Goal: Transaction & Acquisition: Purchase product/service

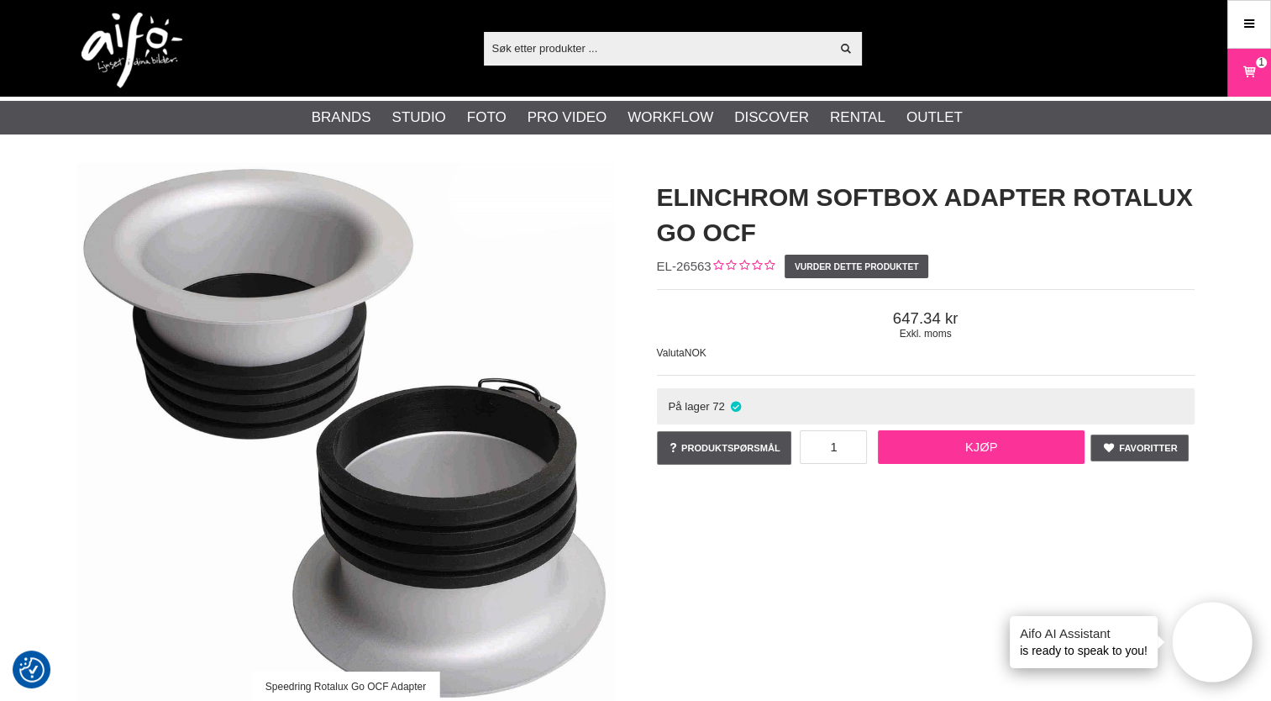
click at [983, 446] on link "Kjøp" at bounding box center [981, 447] width 207 height 34
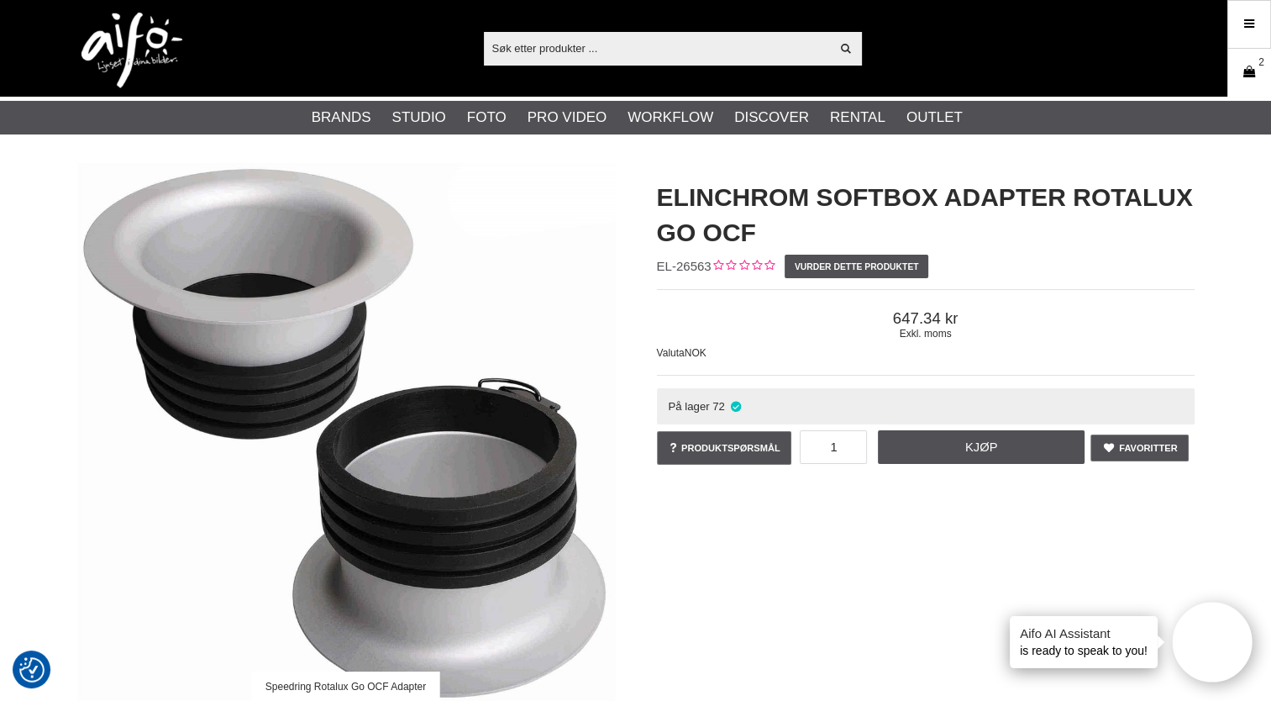
click at [1250, 65] on icon at bounding box center [1249, 72] width 17 height 18
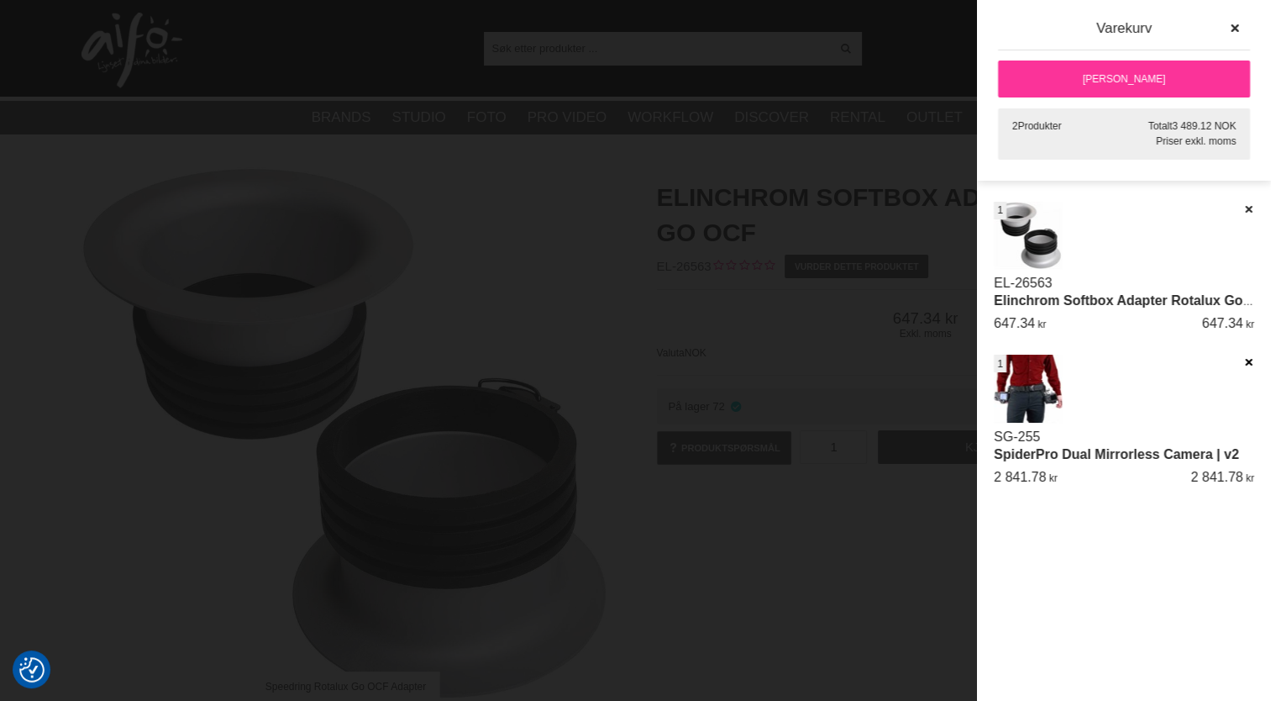
click at [1249, 358] on icon at bounding box center [1248, 362] width 11 height 12
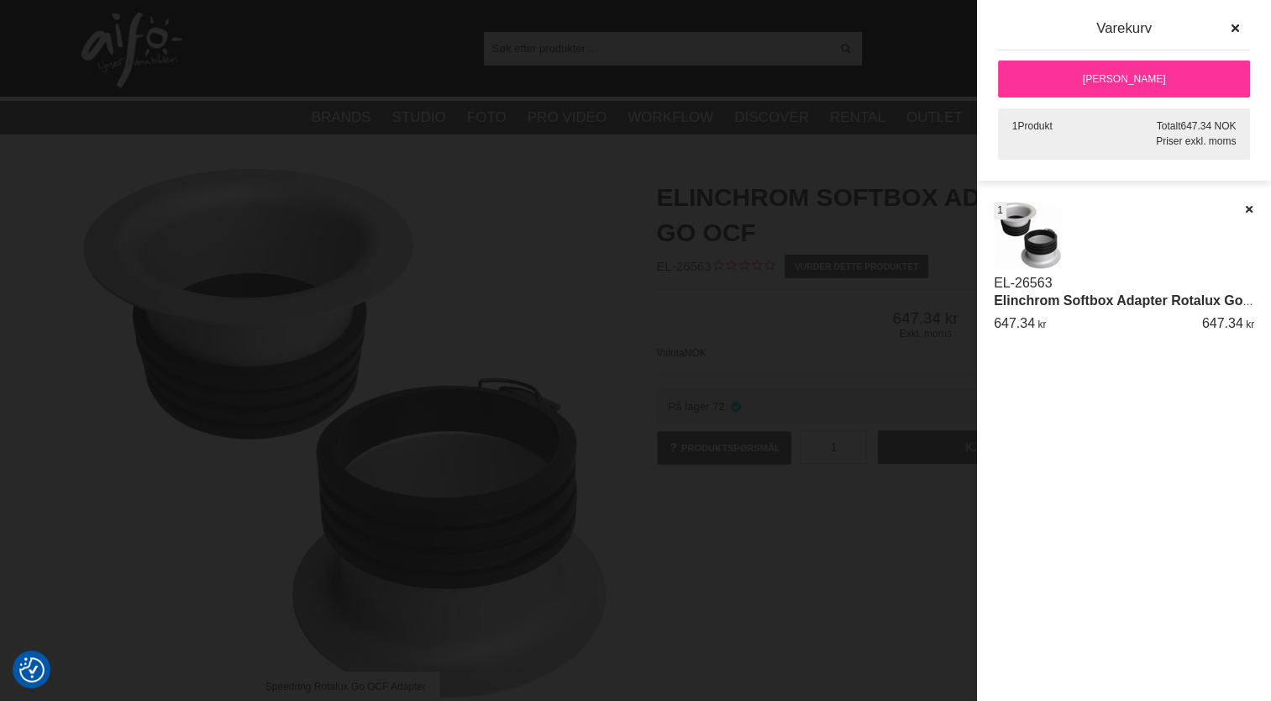
click at [1090, 74] on link "[PERSON_NAME]" at bounding box center [1124, 78] width 252 height 37
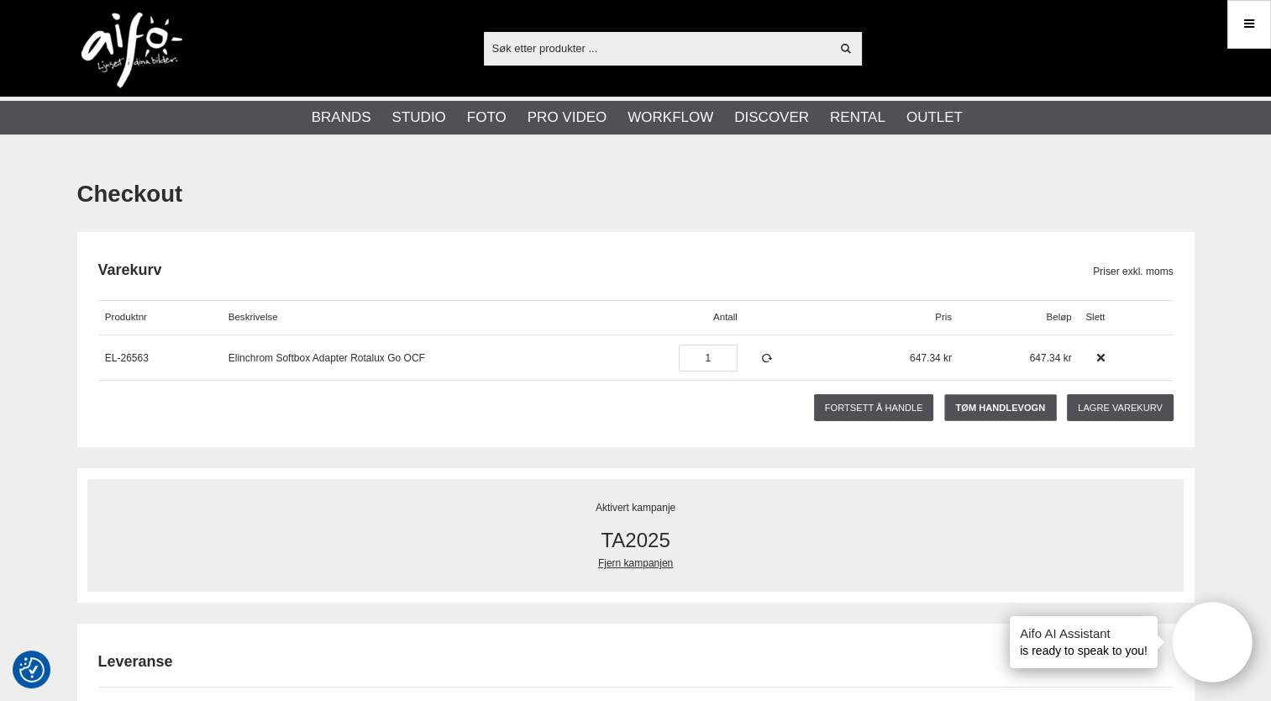
click at [621, 536] on span "TA2025" at bounding box center [635, 540] width 1054 height 30
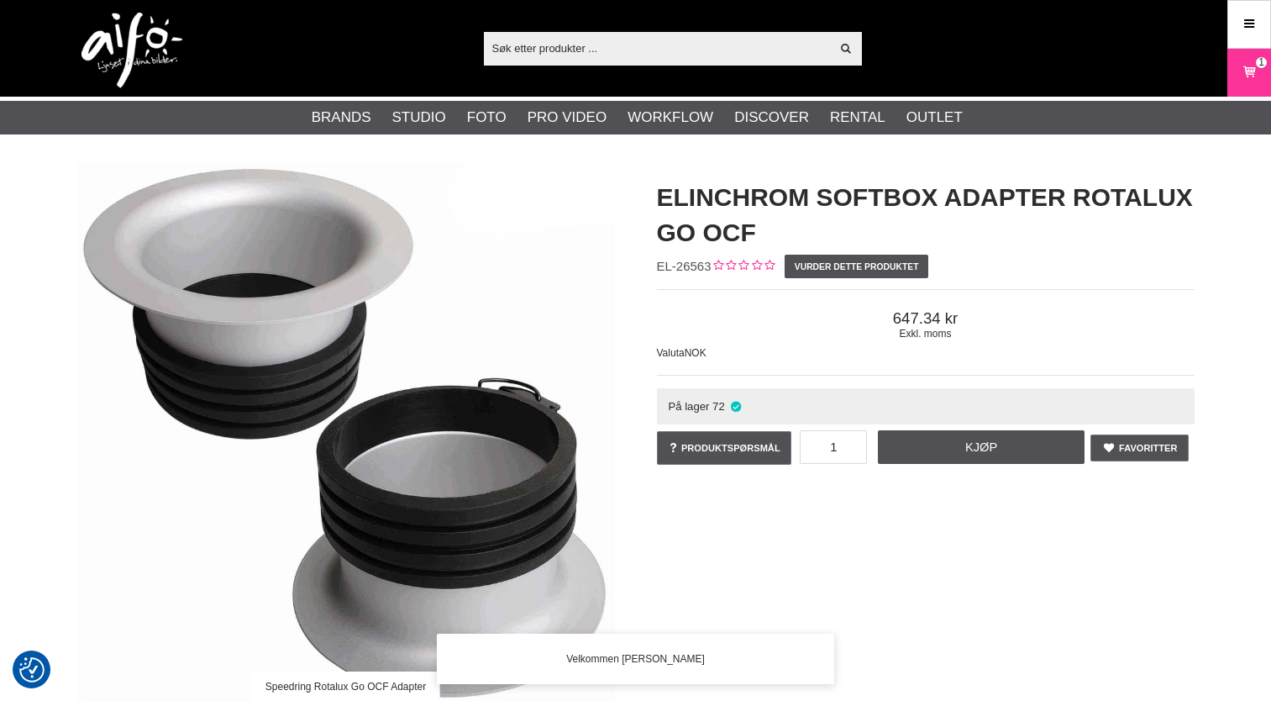
checkbox input "true"
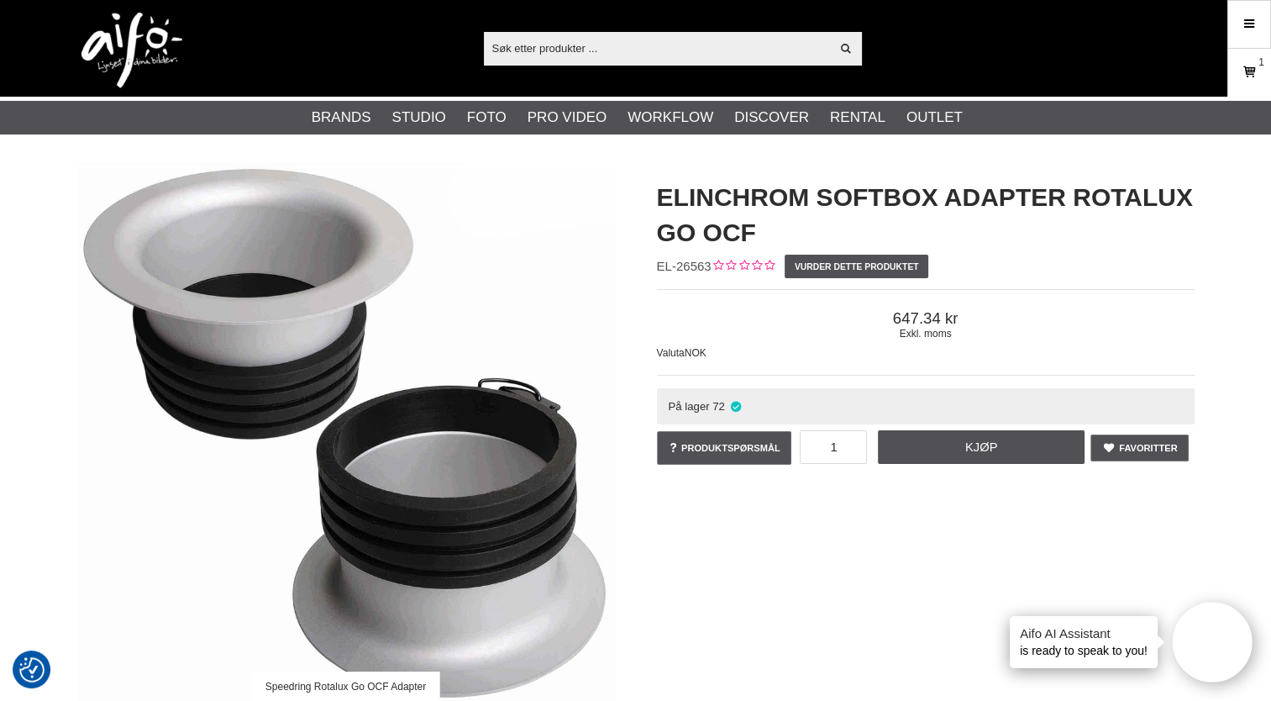
click at [1245, 73] on icon at bounding box center [1249, 72] width 17 height 18
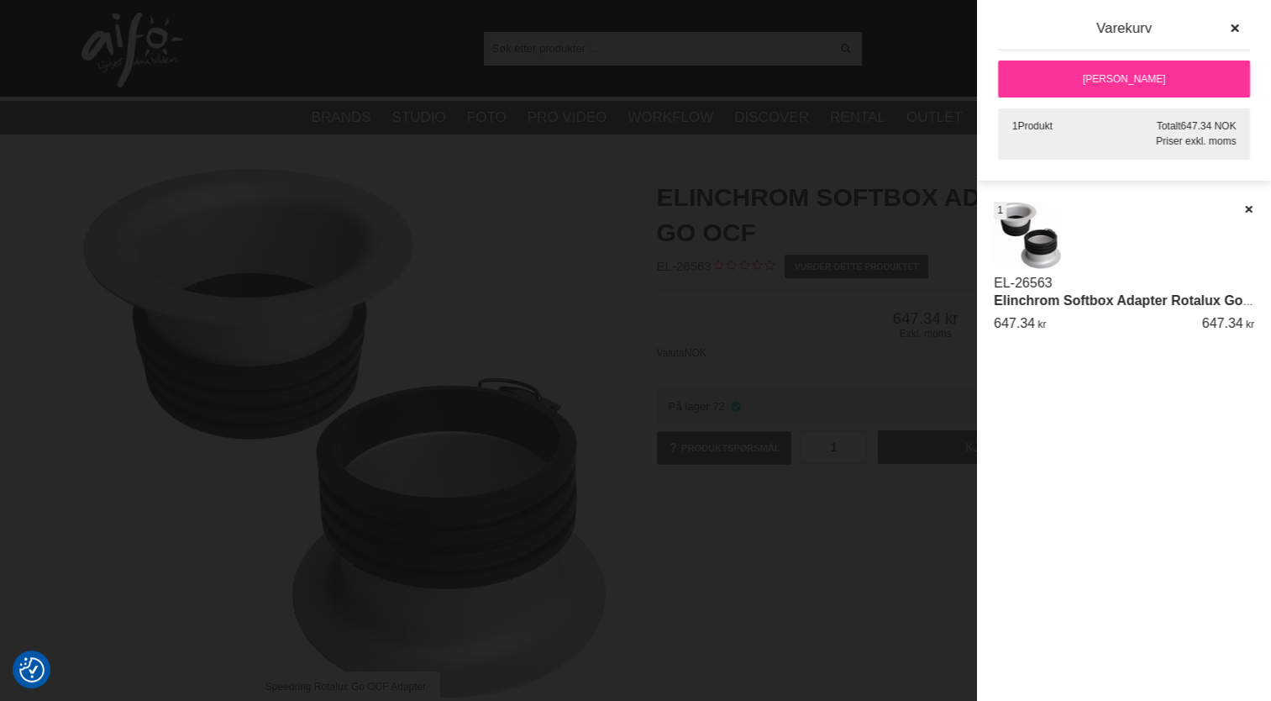
click at [1137, 83] on link "[PERSON_NAME]" at bounding box center [1124, 78] width 252 height 37
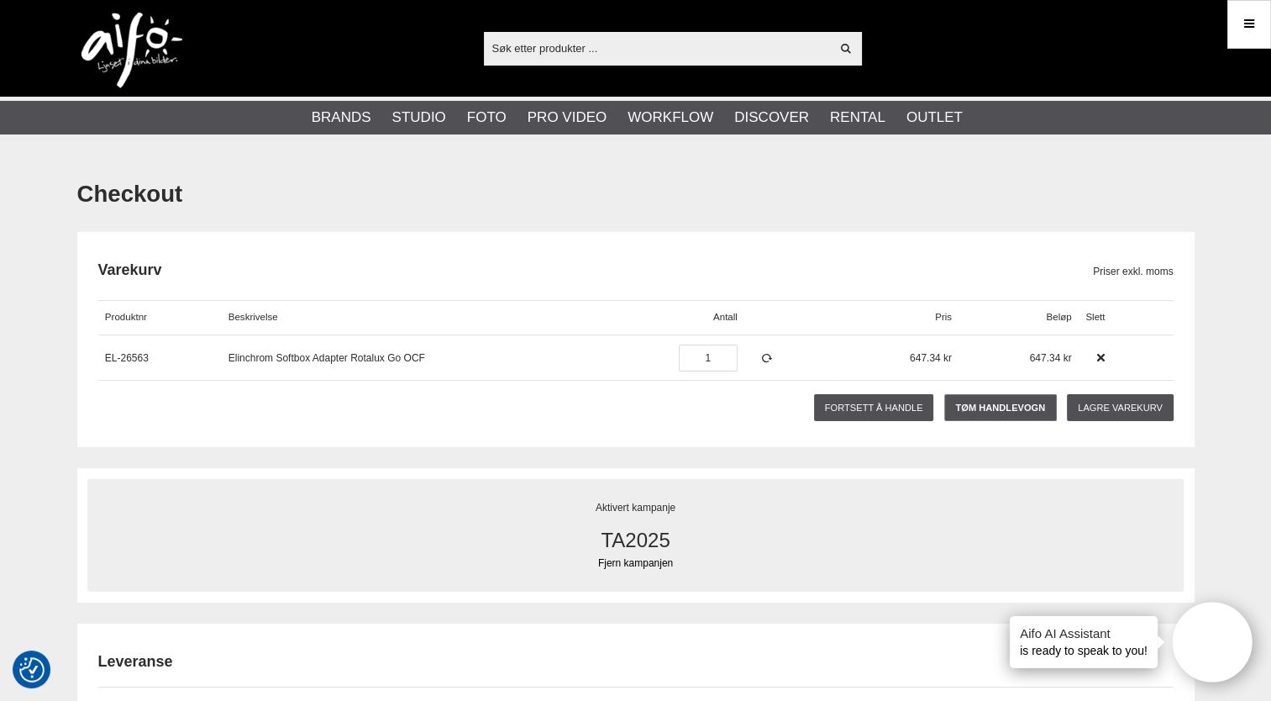
click at [649, 560] on link "Fjern kampanjen" at bounding box center [635, 562] width 1054 height 15
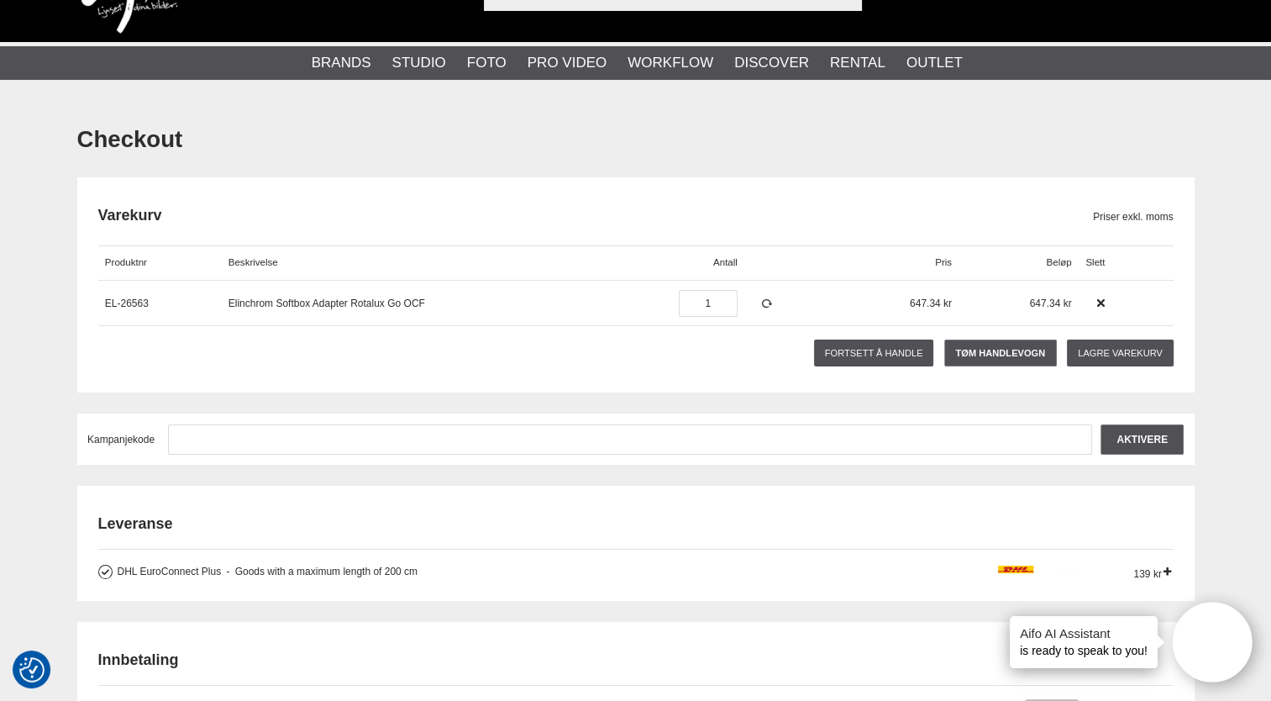
scroll to position [38, 0]
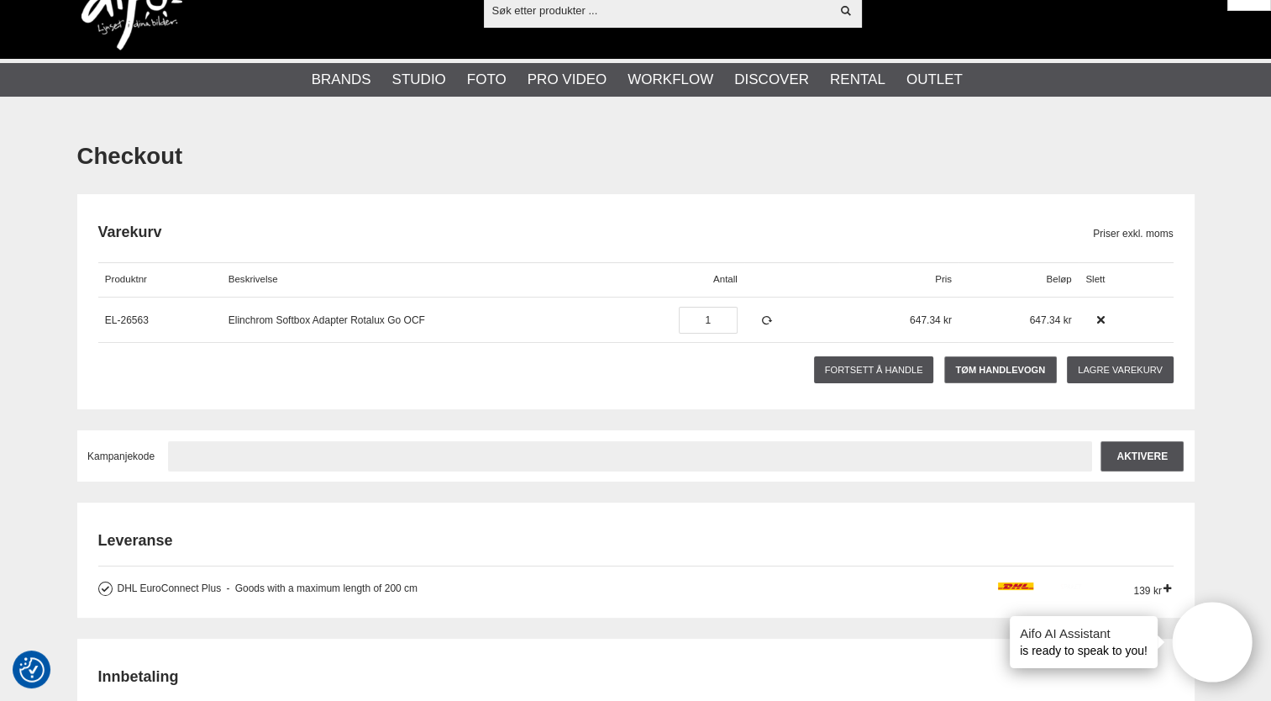
click at [207, 454] on input "text" at bounding box center [630, 456] width 924 height 30
type input "TA2025"
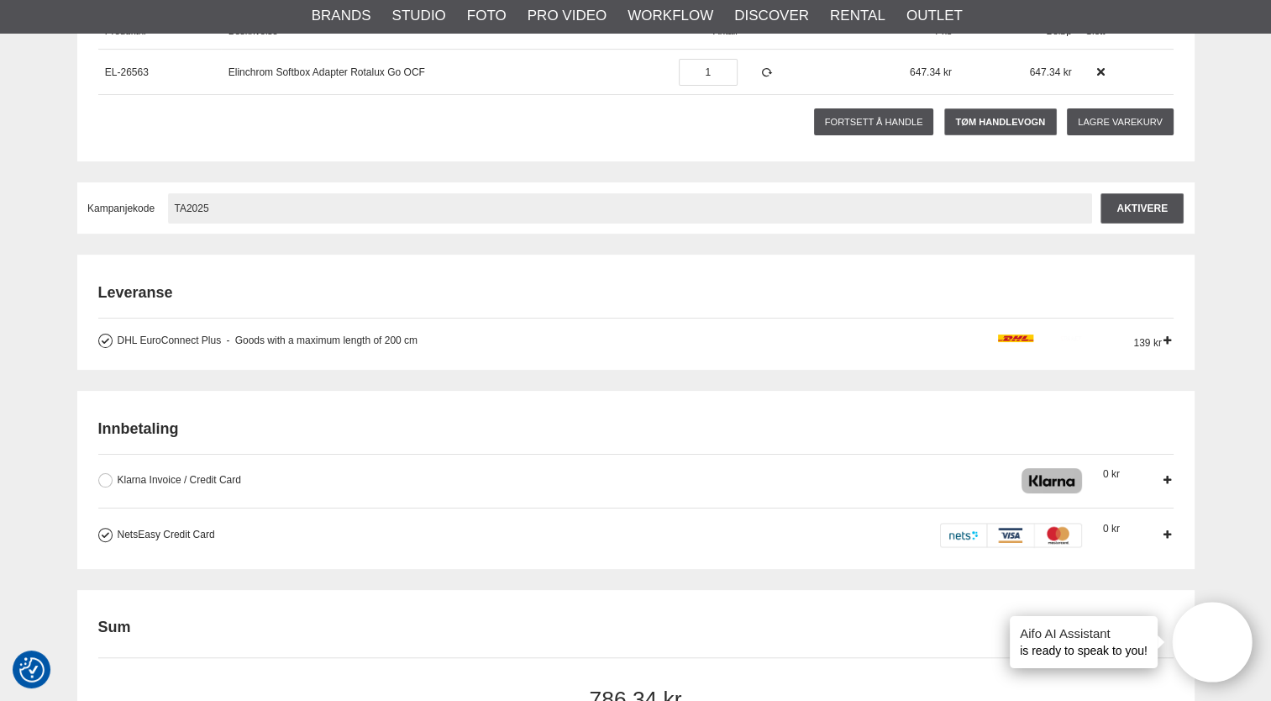
scroll to position [252, 0]
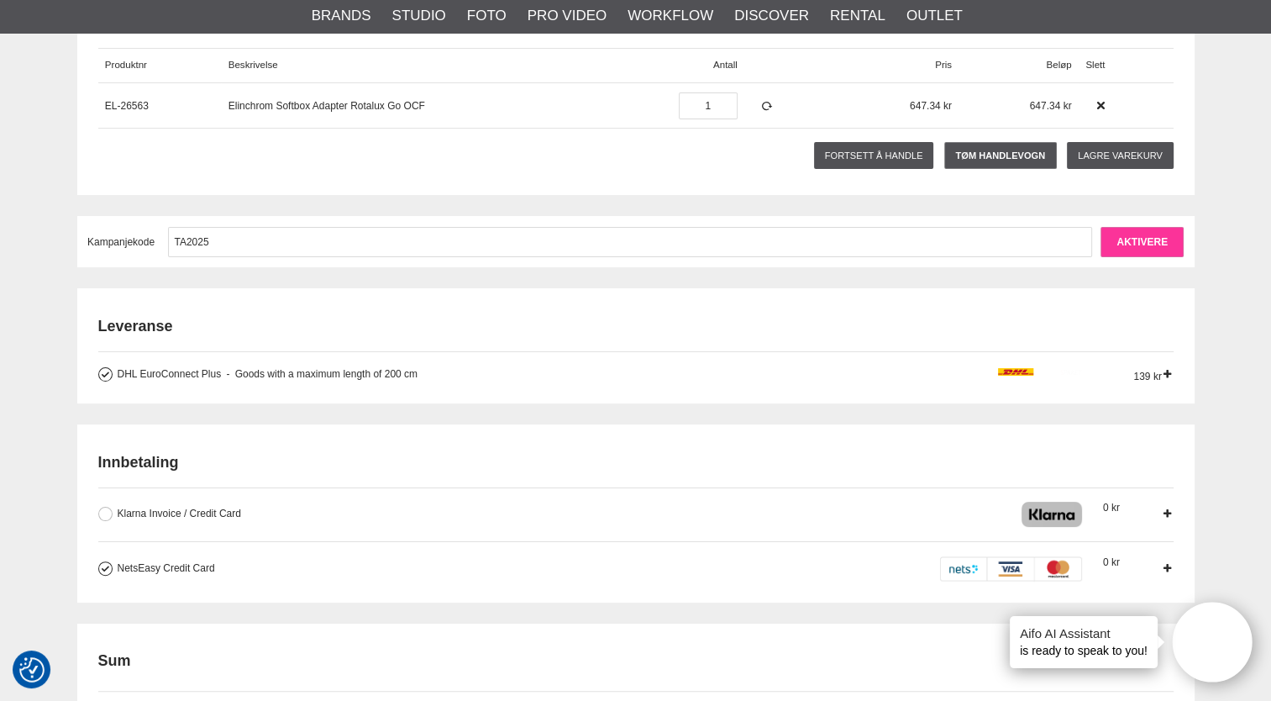
click at [1139, 237] on input "Aktivere" at bounding box center [1142, 242] width 83 height 30
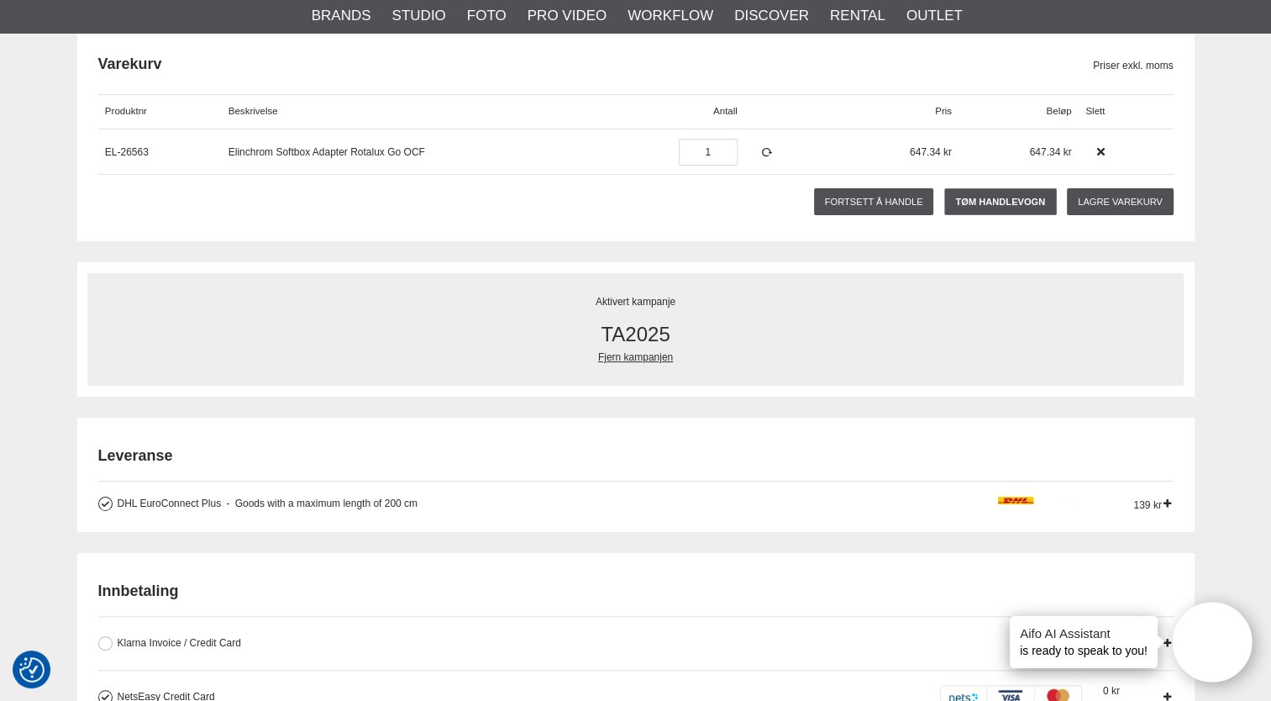
scroll to position [196, 0]
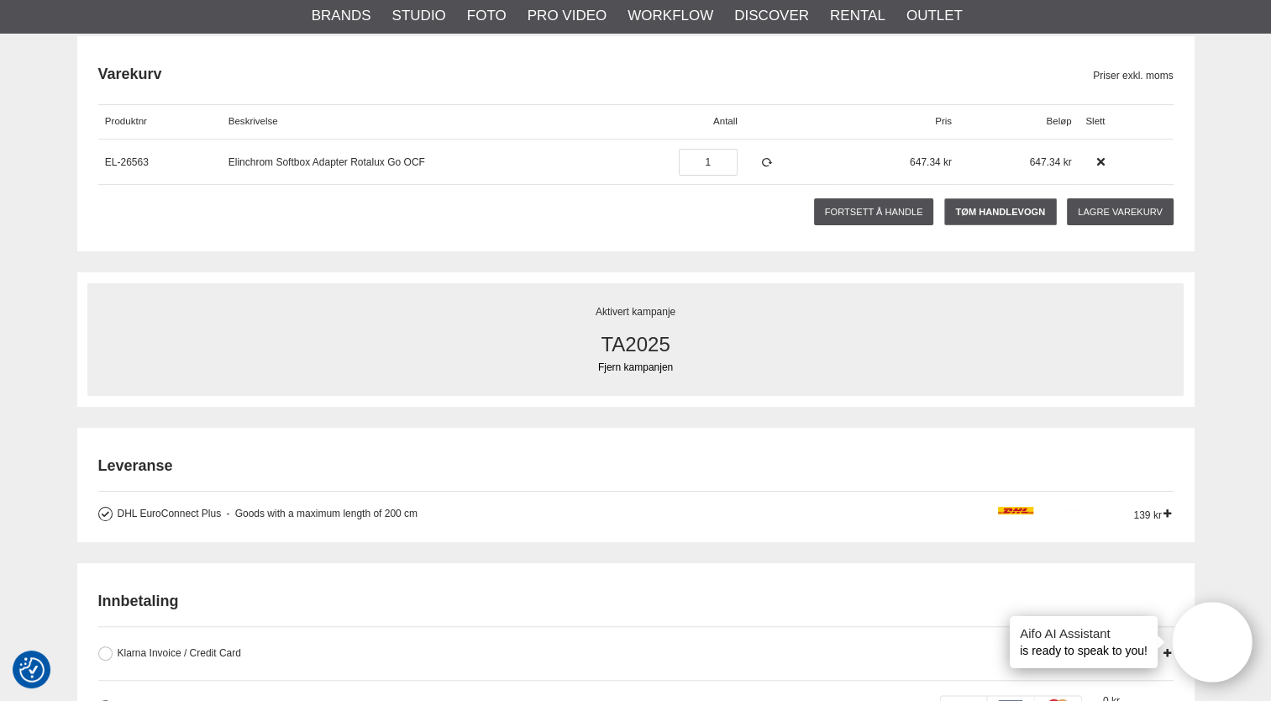
click at [623, 365] on link "Fjern kampanjen" at bounding box center [635, 367] width 1054 height 15
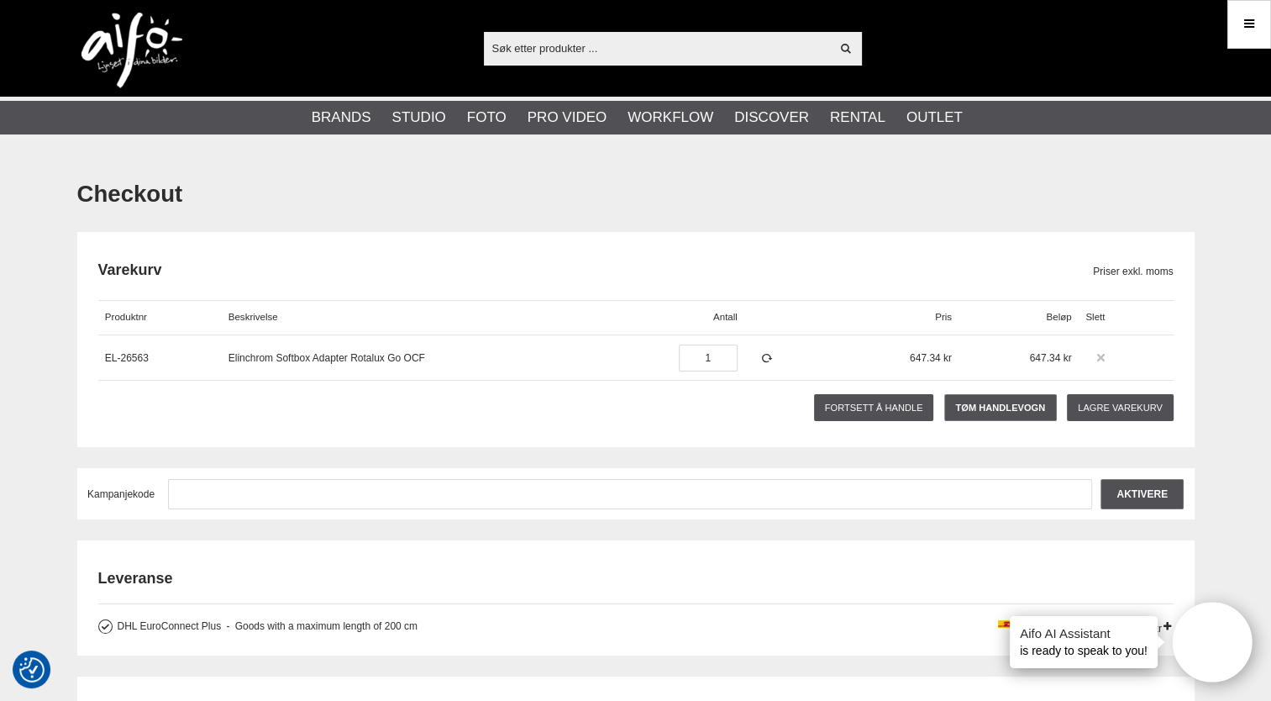
click at [1096, 359] on icon at bounding box center [1101, 358] width 12 height 12
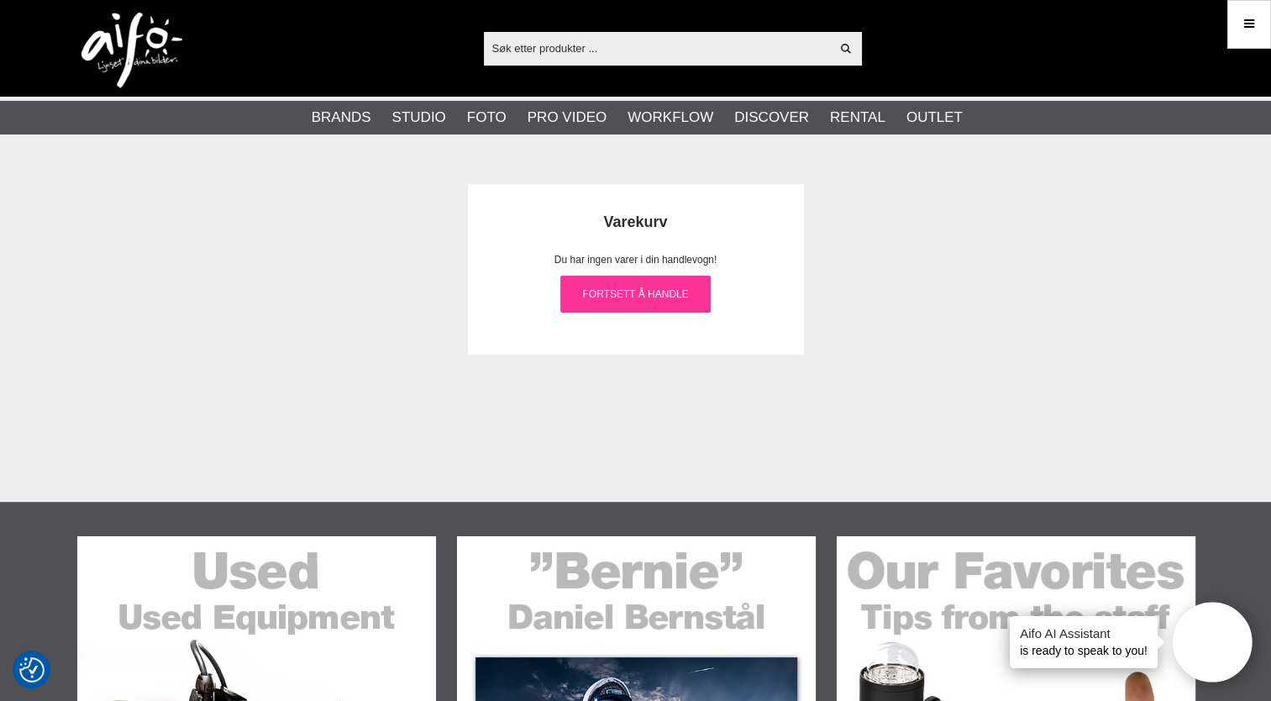
click at [627, 287] on link "Fortsett å handle" at bounding box center [635, 294] width 150 height 37
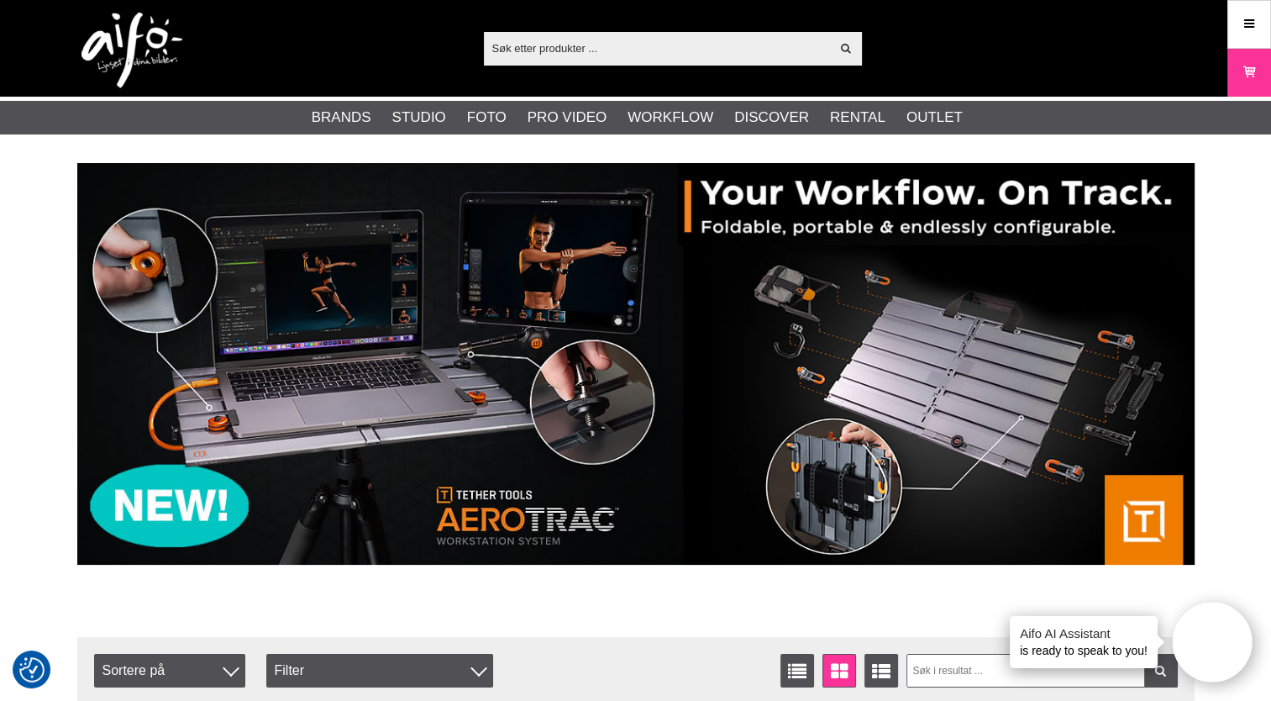
click at [534, 56] on input "text" at bounding box center [657, 47] width 347 height 25
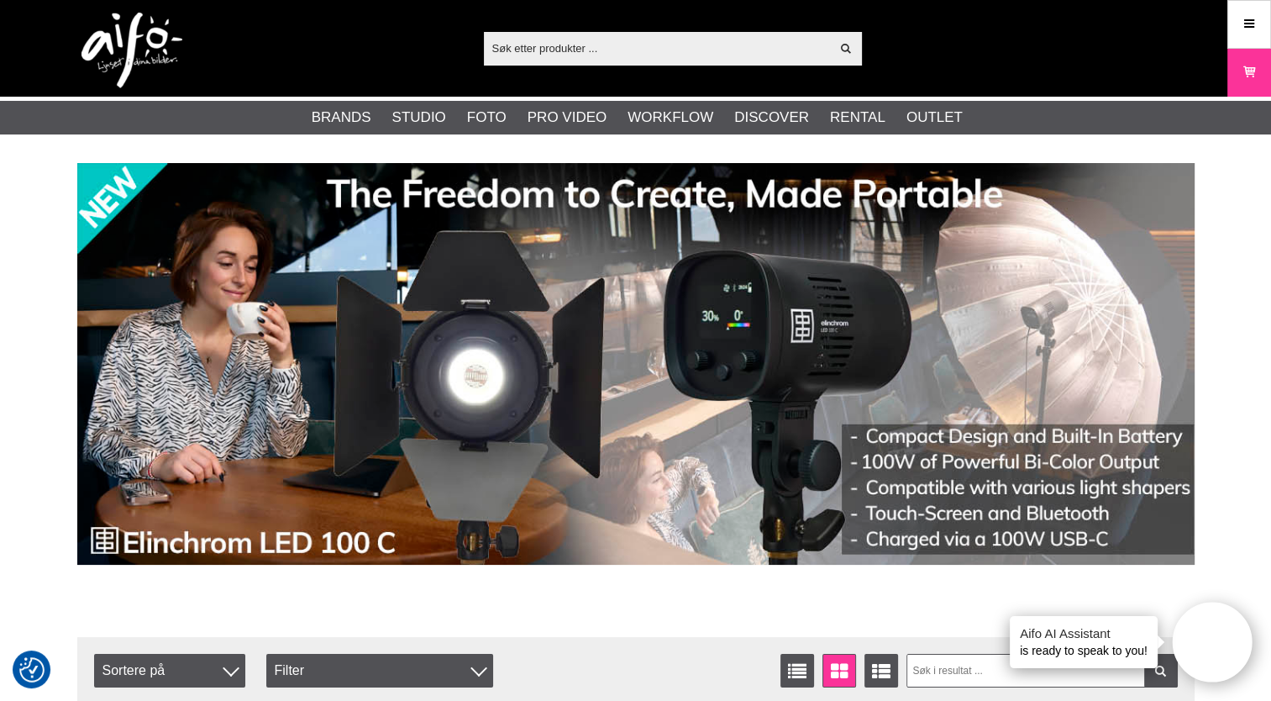
drag, startPoint x: 534, startPoint y: 62, endPoint x: 511, endPoint y: 42, distance: 30.4
click at [511, 42] on input "text" at bounding box center [657, 47] width 347 height 25
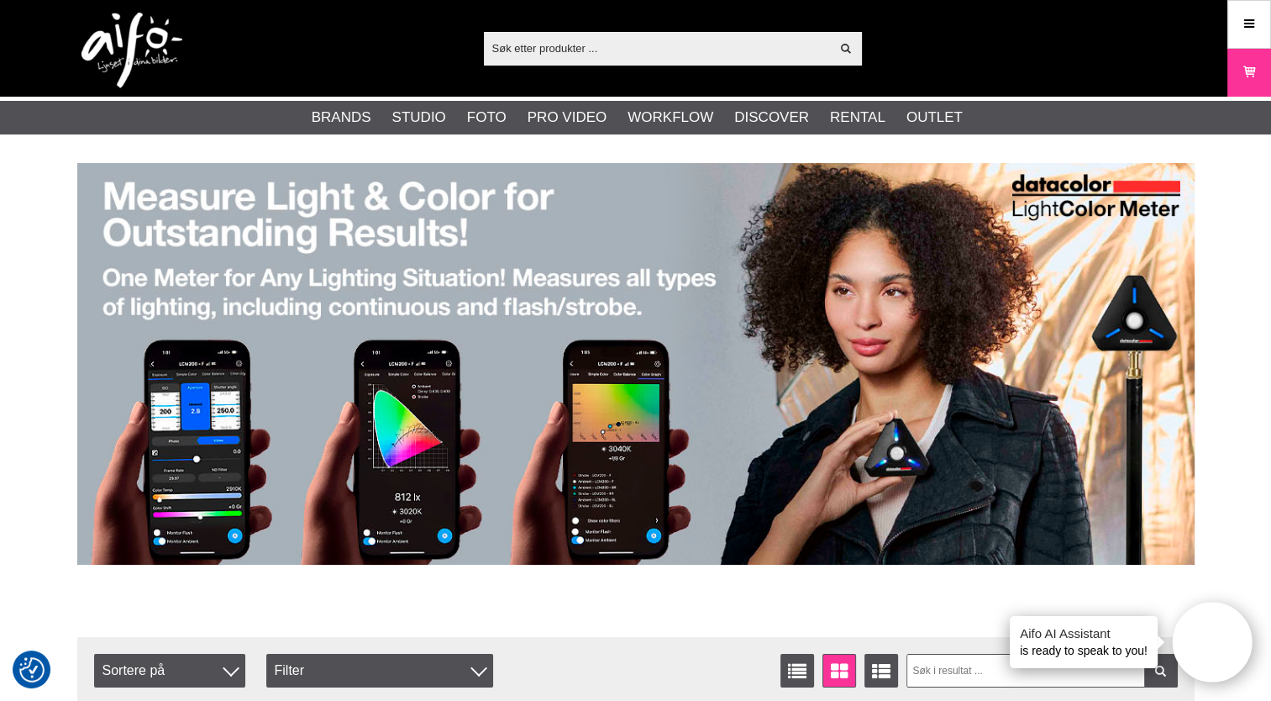
paste input "Elinchrom Adapter Rotalux Go OCF"
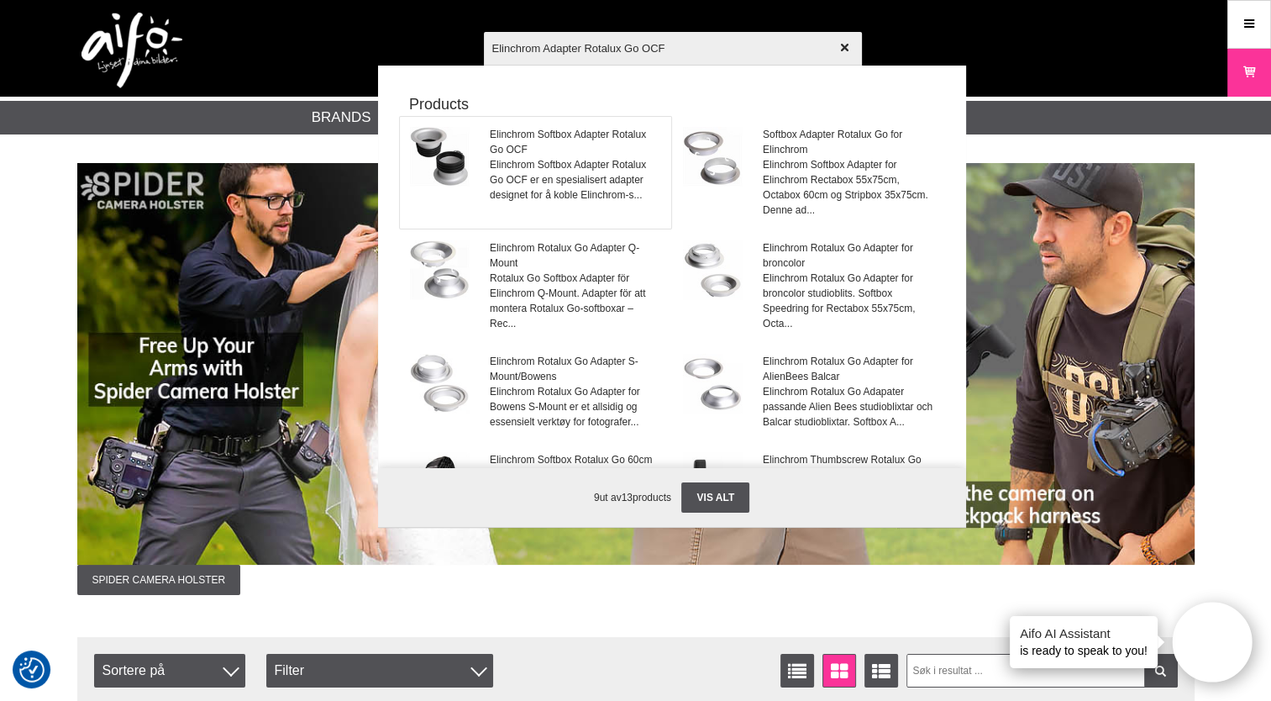
type input "Elinchrom Adapter Rotalux Go OCF"
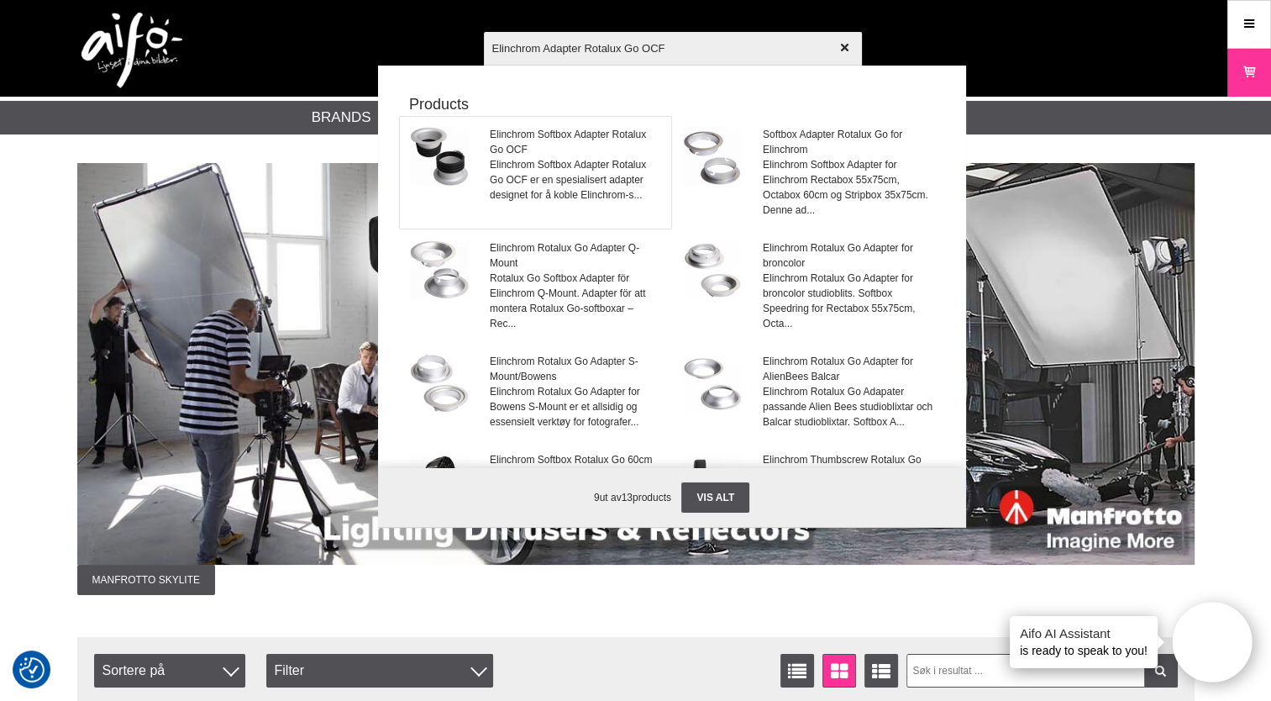
click at [515, 161] on span "Elinchrom Softbox Adapter Rotalux Go OCF er en spesialisert adapter designet fo…" at bounding box center [575, 179] width 171 height 45
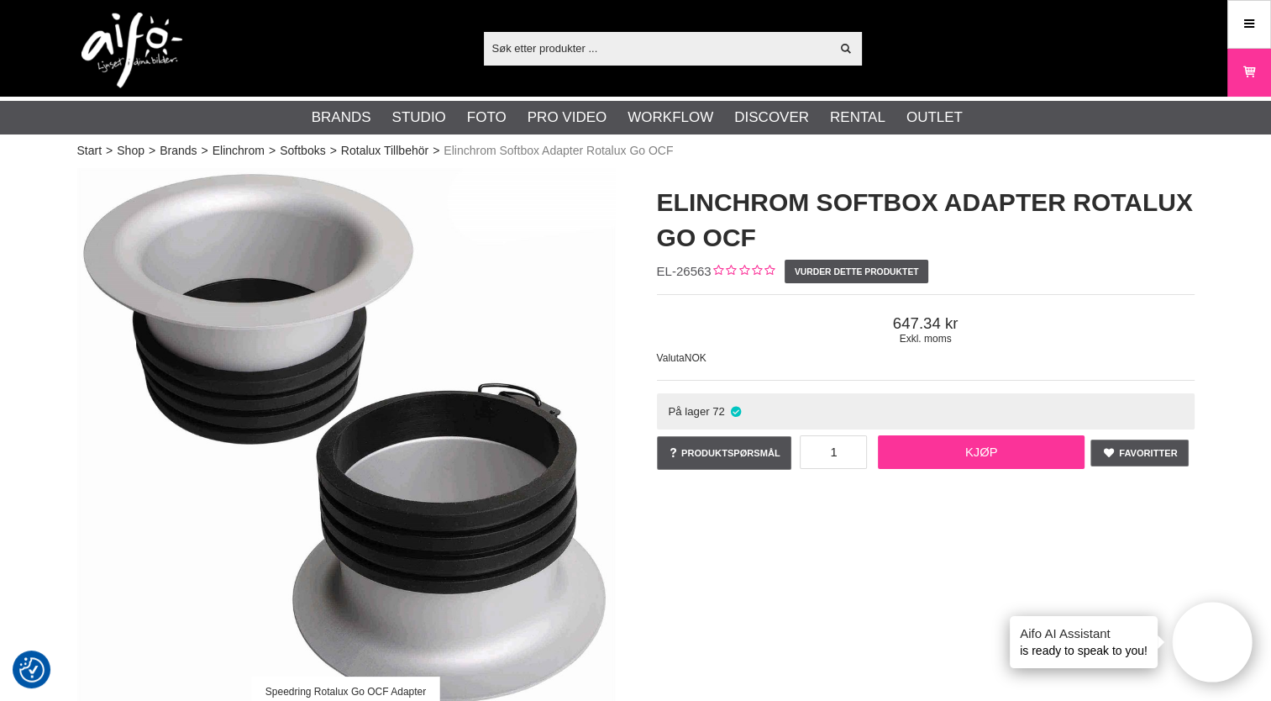
click at [965, 444] on link "Kjøp" at bounding box center [981, 452] width 207 height 34
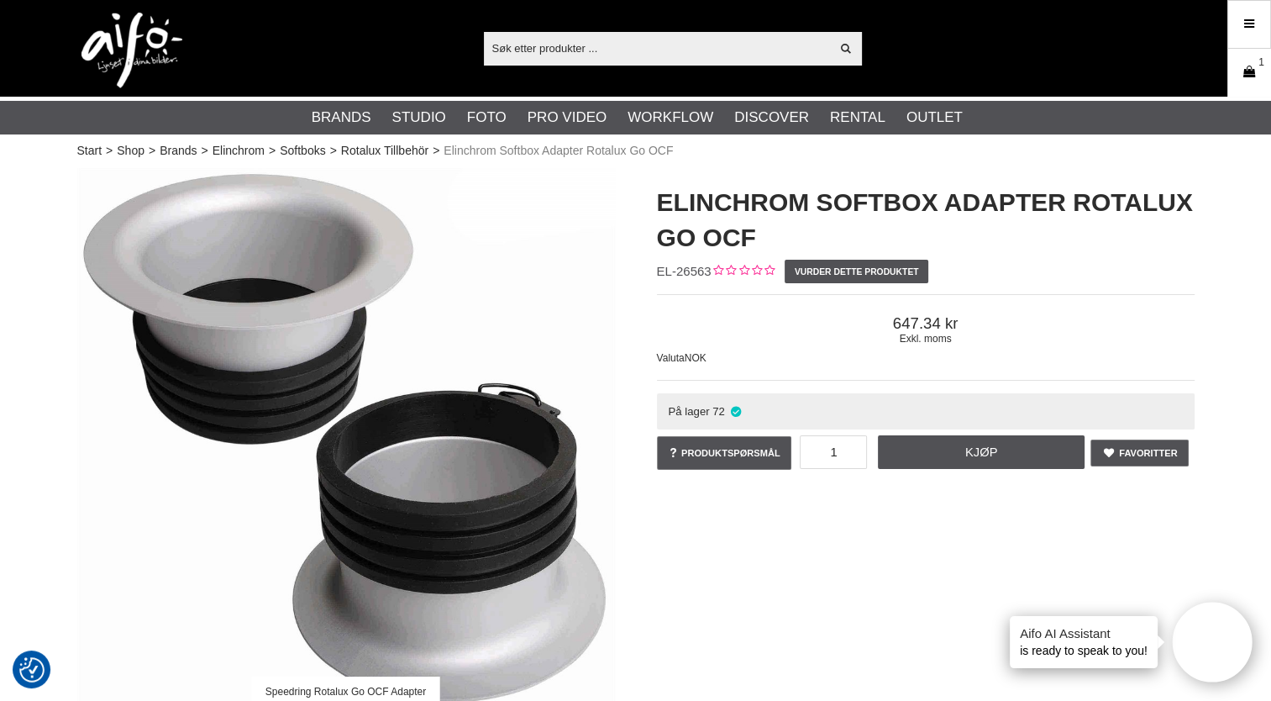
click at [1255, 76] on icon at bounding box center [1249, 72] width 17 height 18
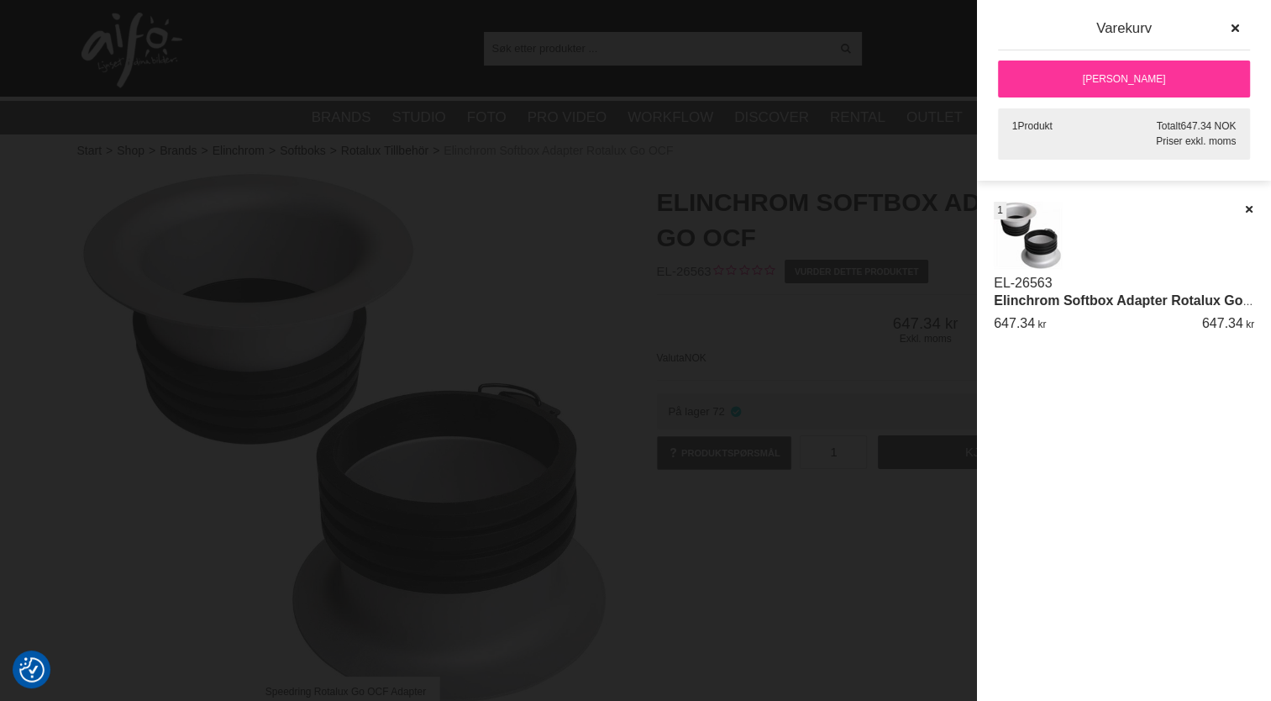
click at [1123, 85] on link "[PERSON_NAME]" at bounding box center [1124, 78] width 252 height 37
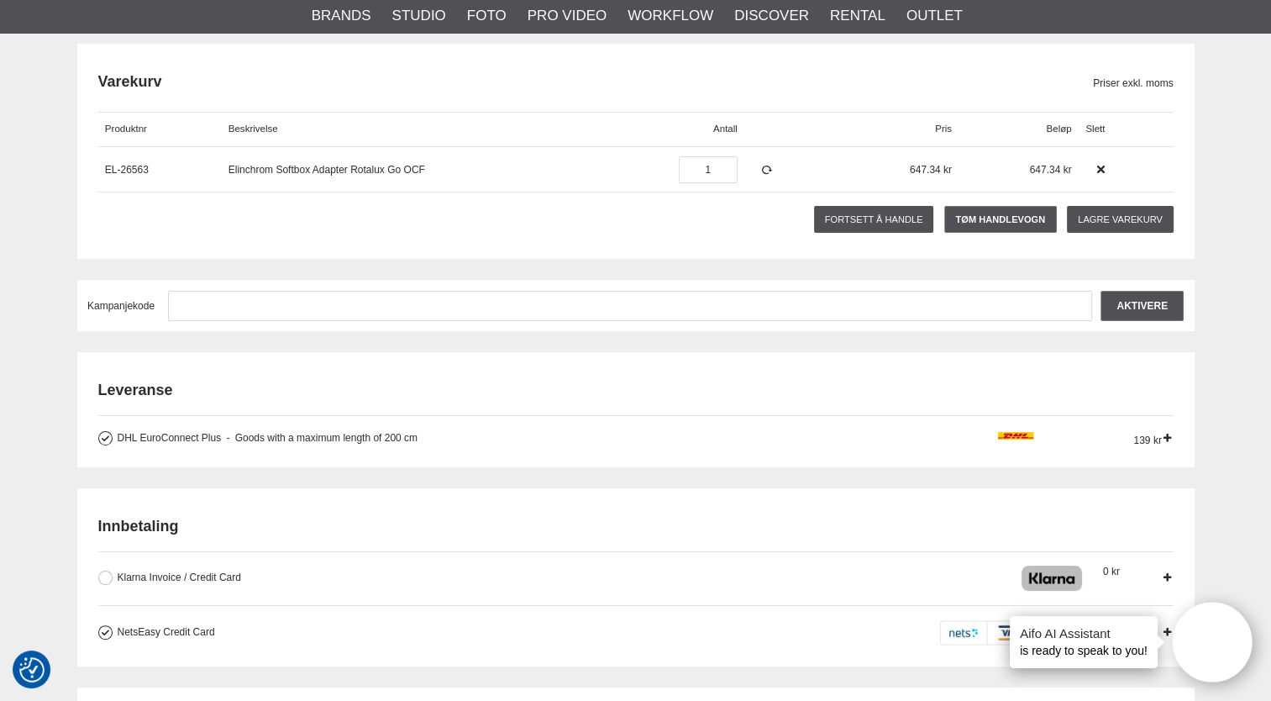
scroll to position [192, 0]
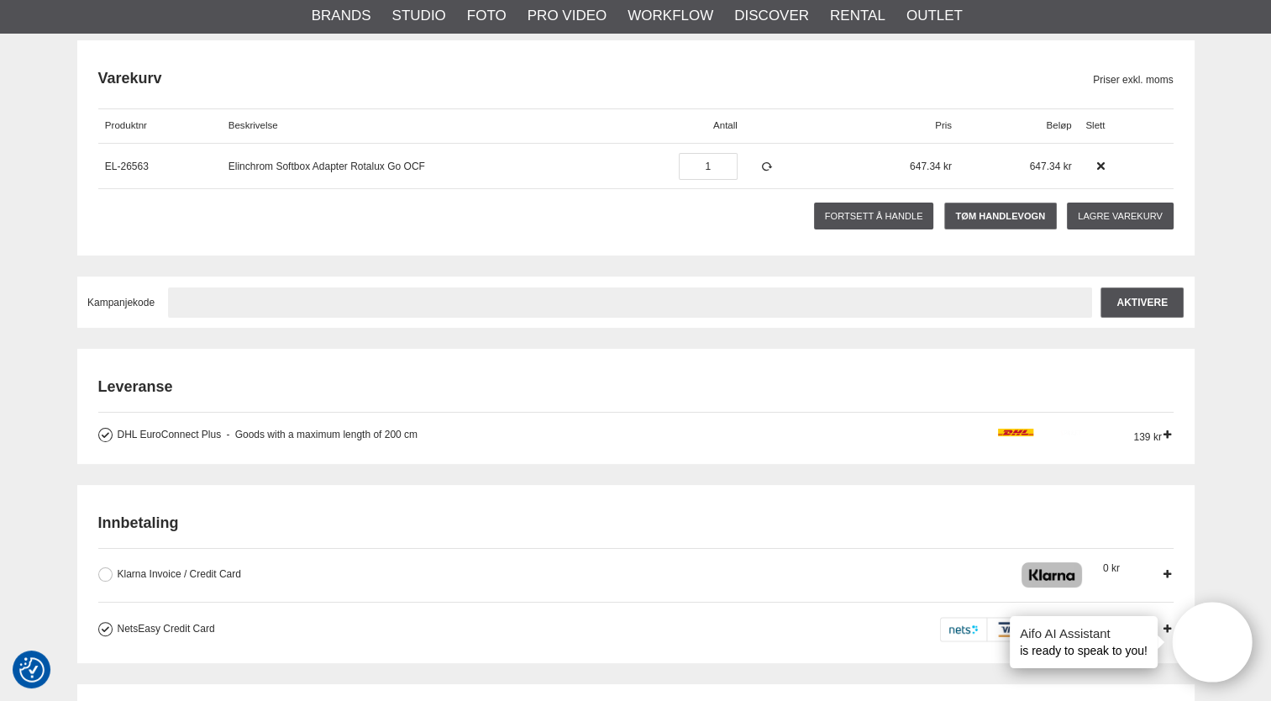
click at [218, 302] on input "text" at bounding box center [630, 302] width 924 height 30
type input "TA2025"
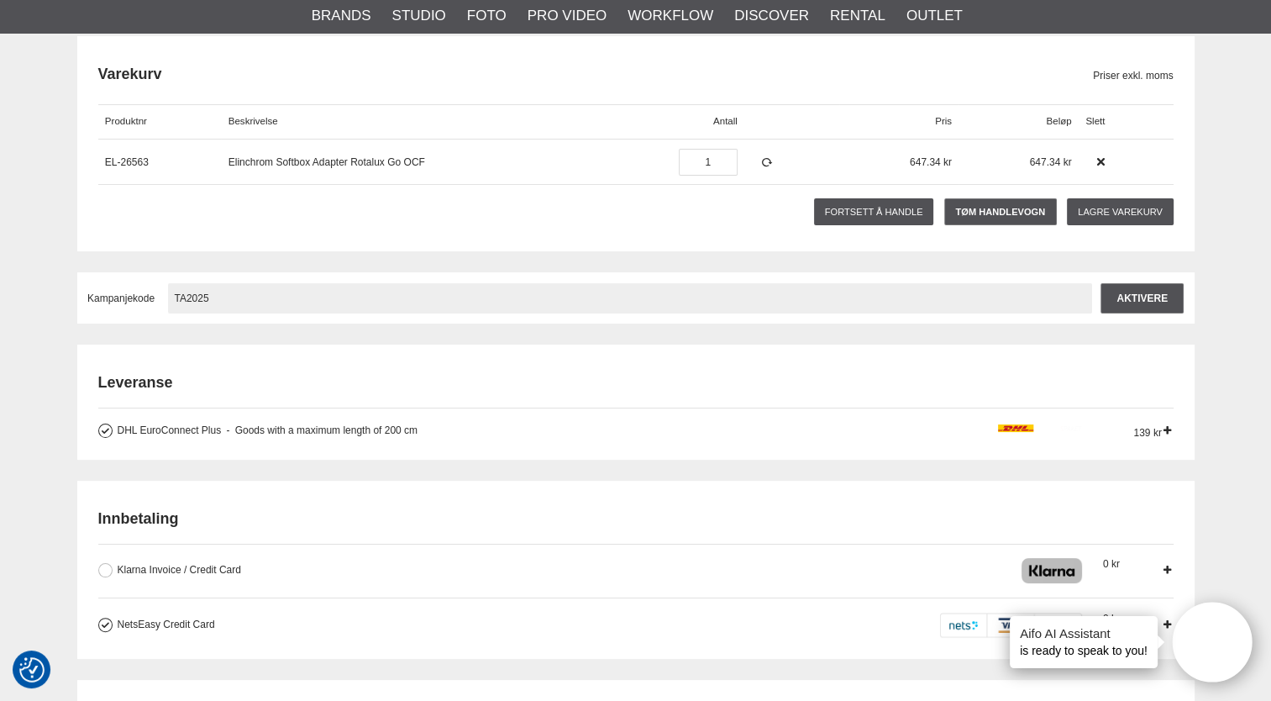
scroll to position [155, 0]
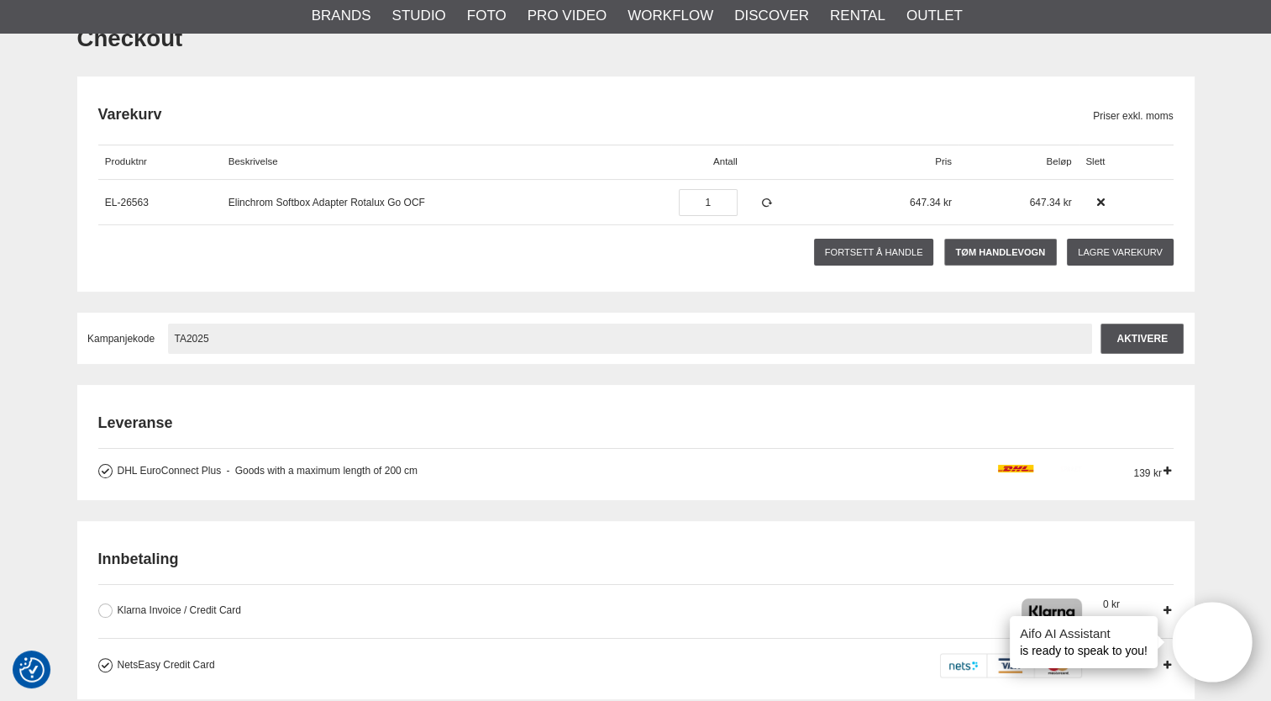
click at [223, 336] on input "TA2025" at bounding box center [630, 338] width 924 height 30
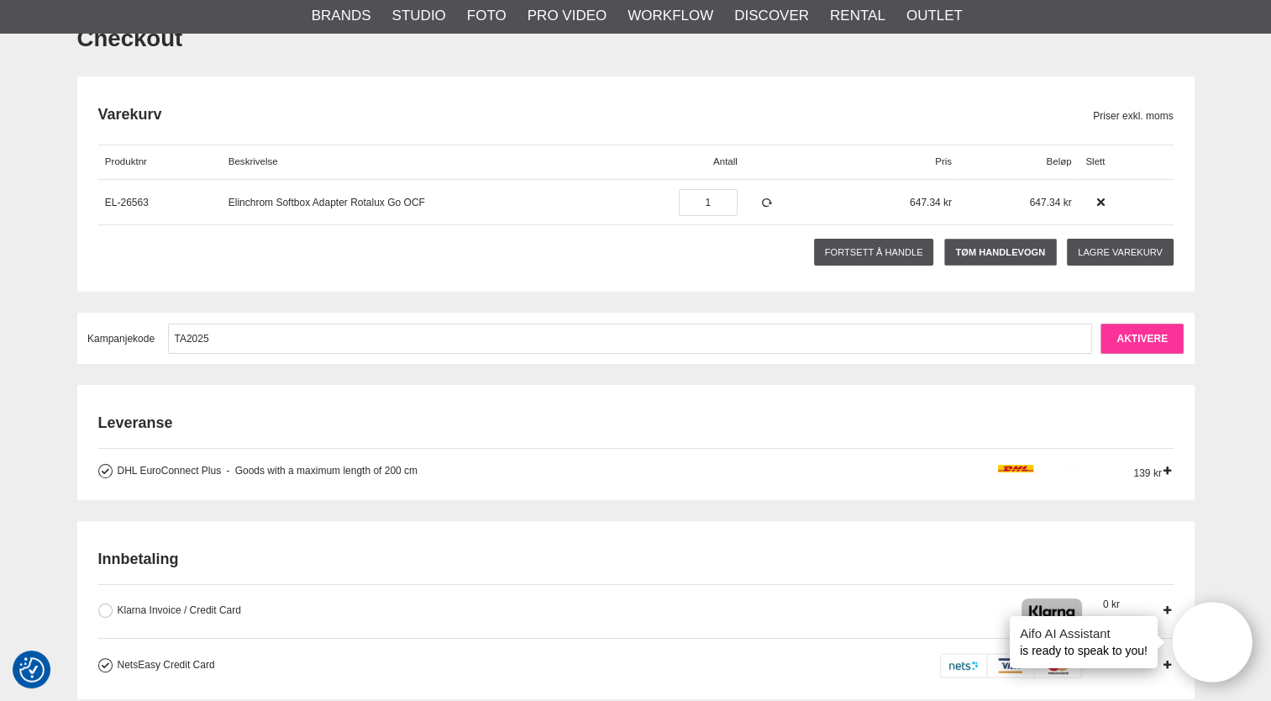
click at [1144, 339] on input "Aktivere" at bounding box center [1142, 338] width 83 height 30
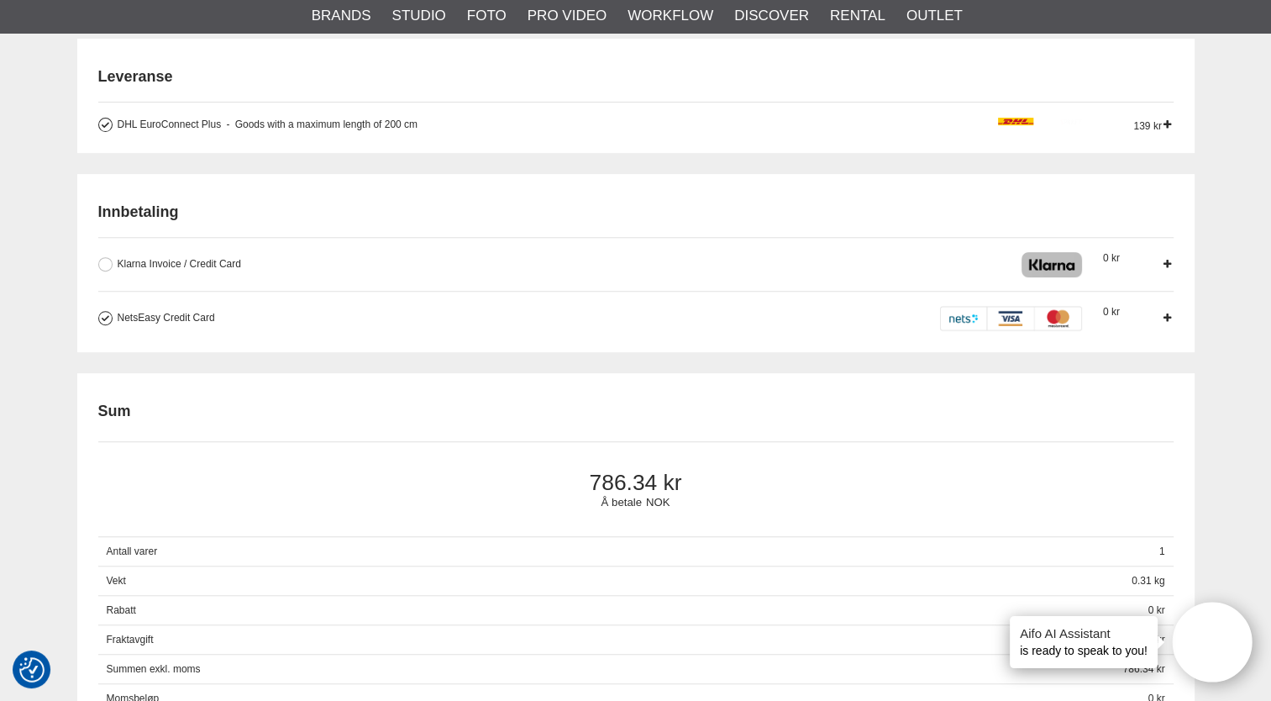
scroll to position [612, 0]
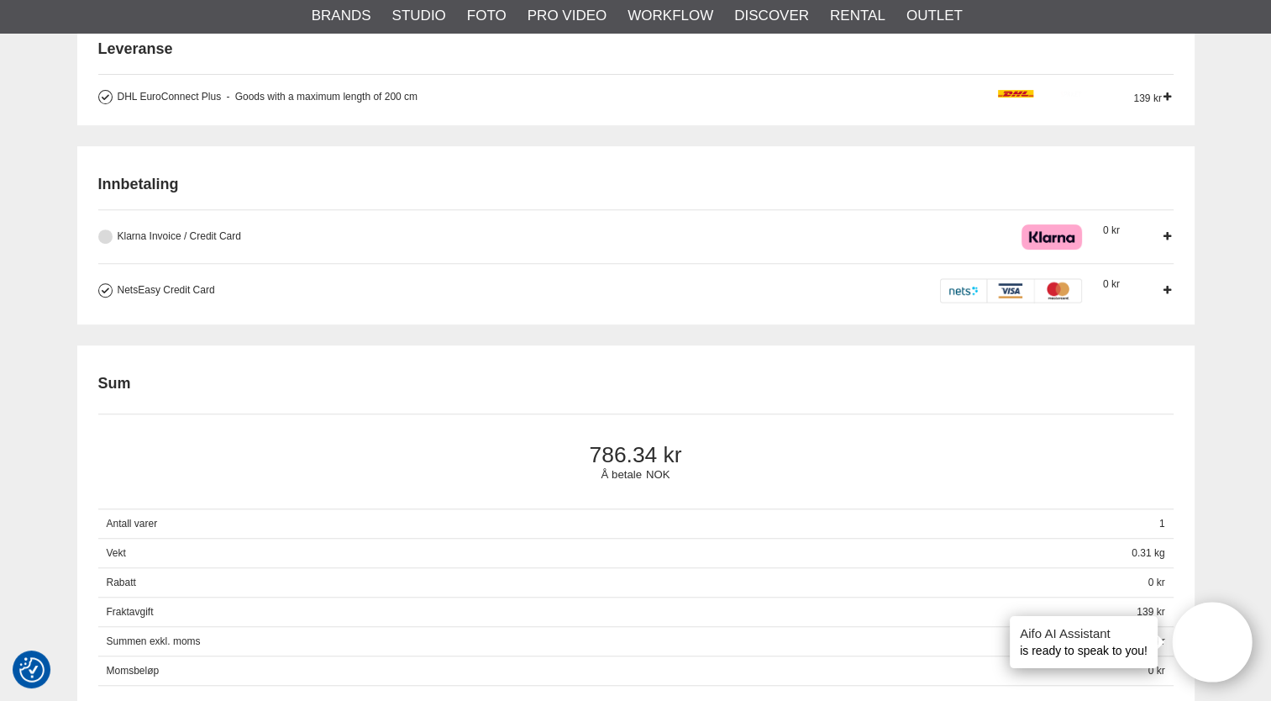
click at [106, 233] on button at bounding box center [105, 236] width 14 height 14
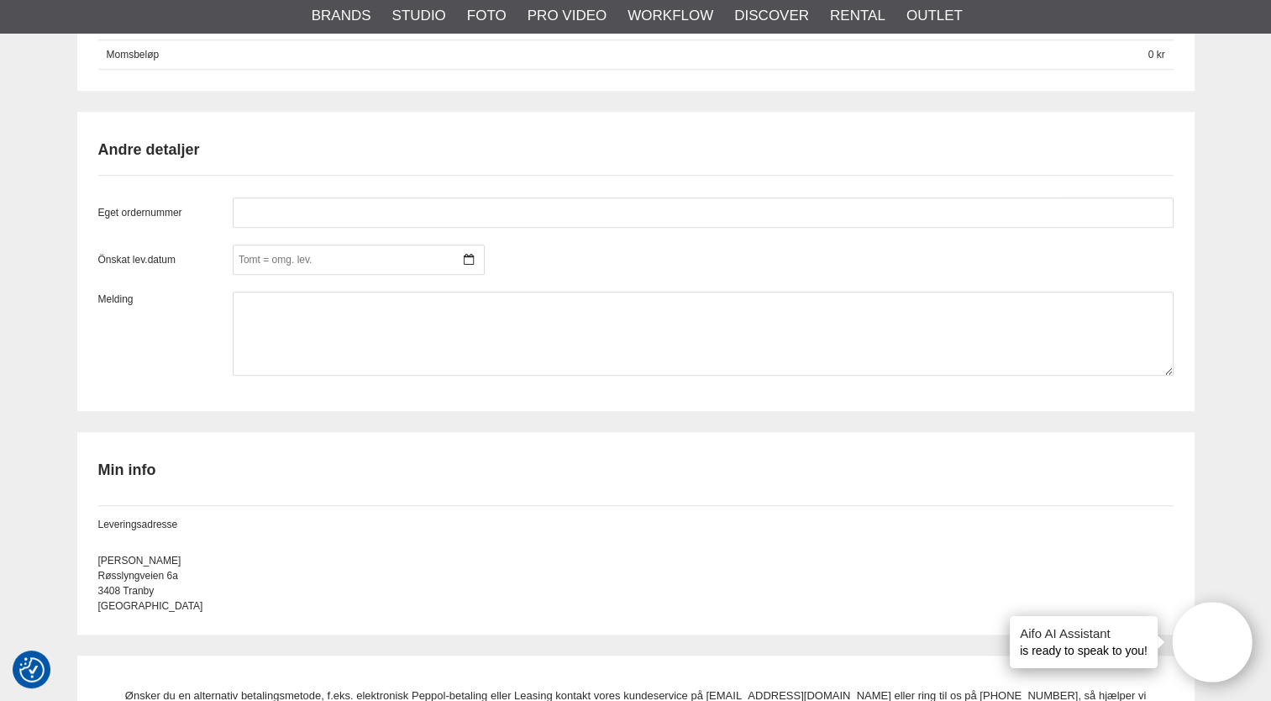
scroll to position [1222, 0]
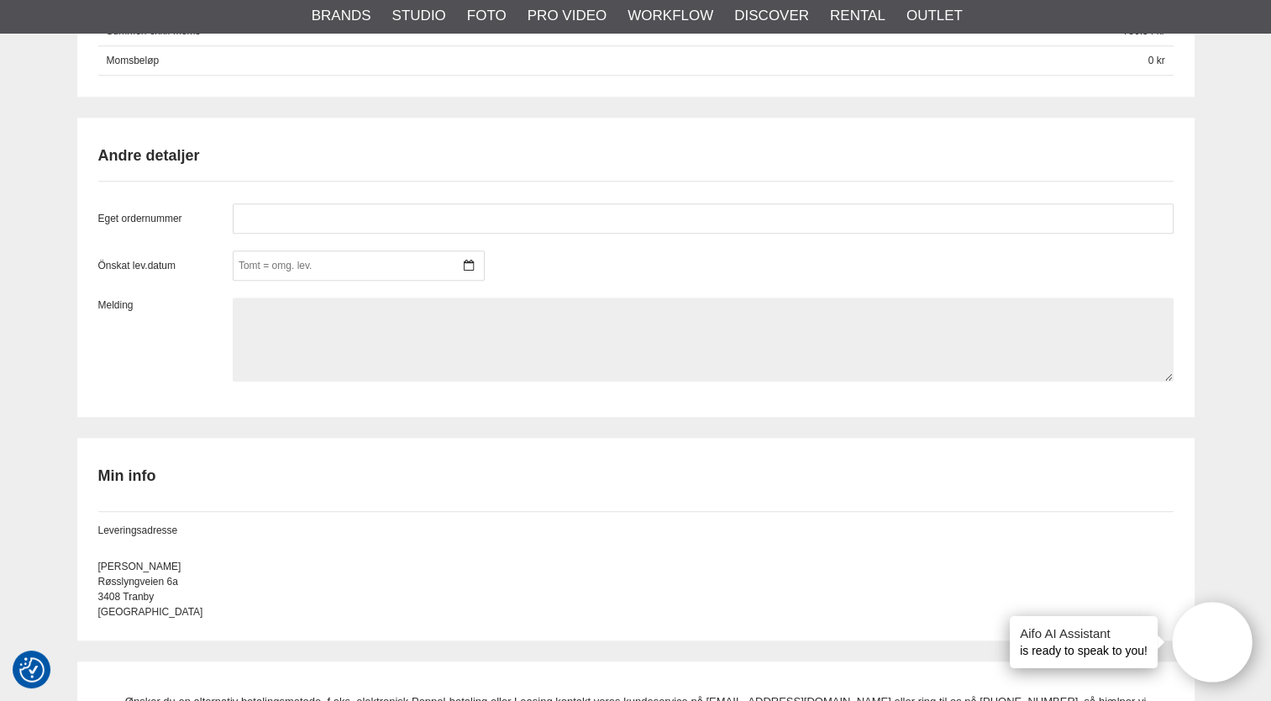
click at [252, 313] on textarea at bounding box center [703, 339] width 941 height 84
click at [286, 304] on textarea "Legges til ordrenummer" at bounding box center [703, 339] width 941 height 84
click at [251, 317] on textarea "Legges til levering sammen med ordrenummer" at bounding box center [703, 339] width 941 height 84
click at [454, 303] on textarea "Legges til levering sammen med ordrenummer" at bounding box center [703, 339] width 941 height 84
paste textarea "Voith Hydro AB Mäster Ahls Gata 8 722 12 Västerås Att: Johnny Hjerpseth, +47 93…"
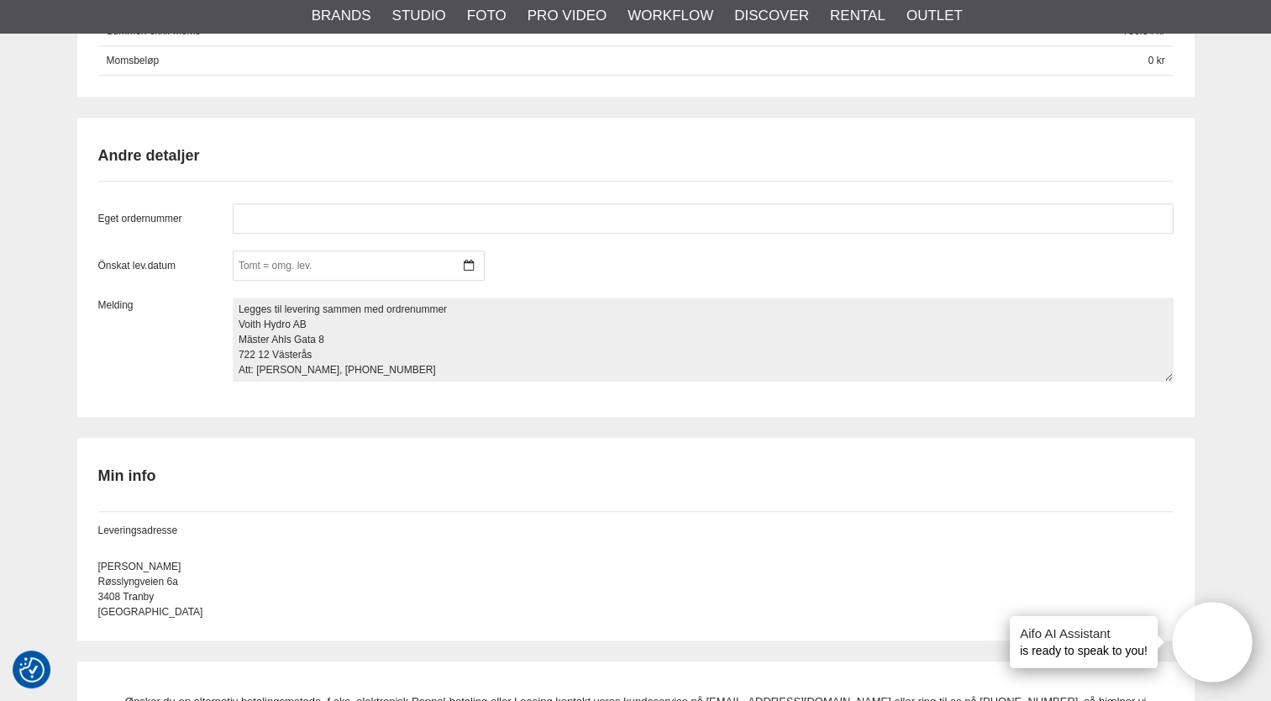
scroll to position [0, 0]
click at [337, 365] on textarea "Legges til levering sammen med ordrenummer Voith Hydro AB Mäster Ahls Gata 8 72…" at bounding box center [703, 339] width 941 height 84
click at [463, 302] on textarea "Legges til levering sammen med ordrenummer Voith Hydro AB Mäster Ahls Gata 8 72…" at bounding box center [703, 339] width 941 height 84
paste textarea "E81927"
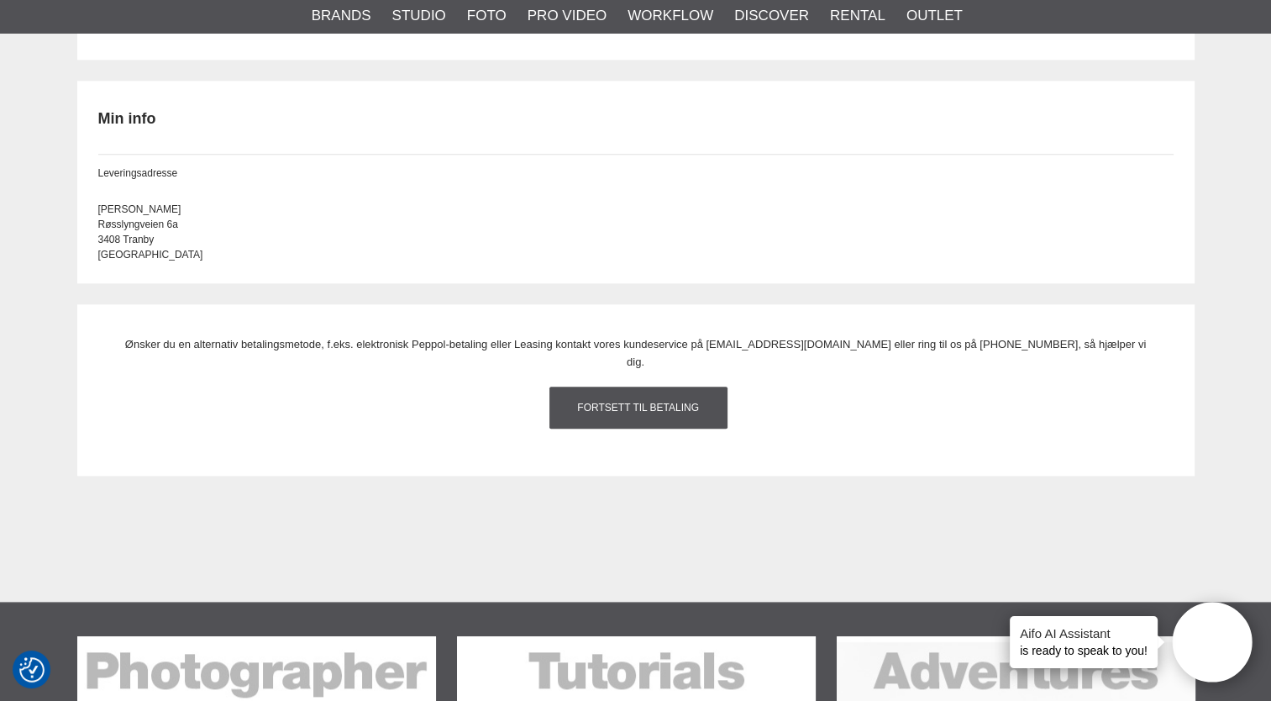
scroll to position [1600, 0]
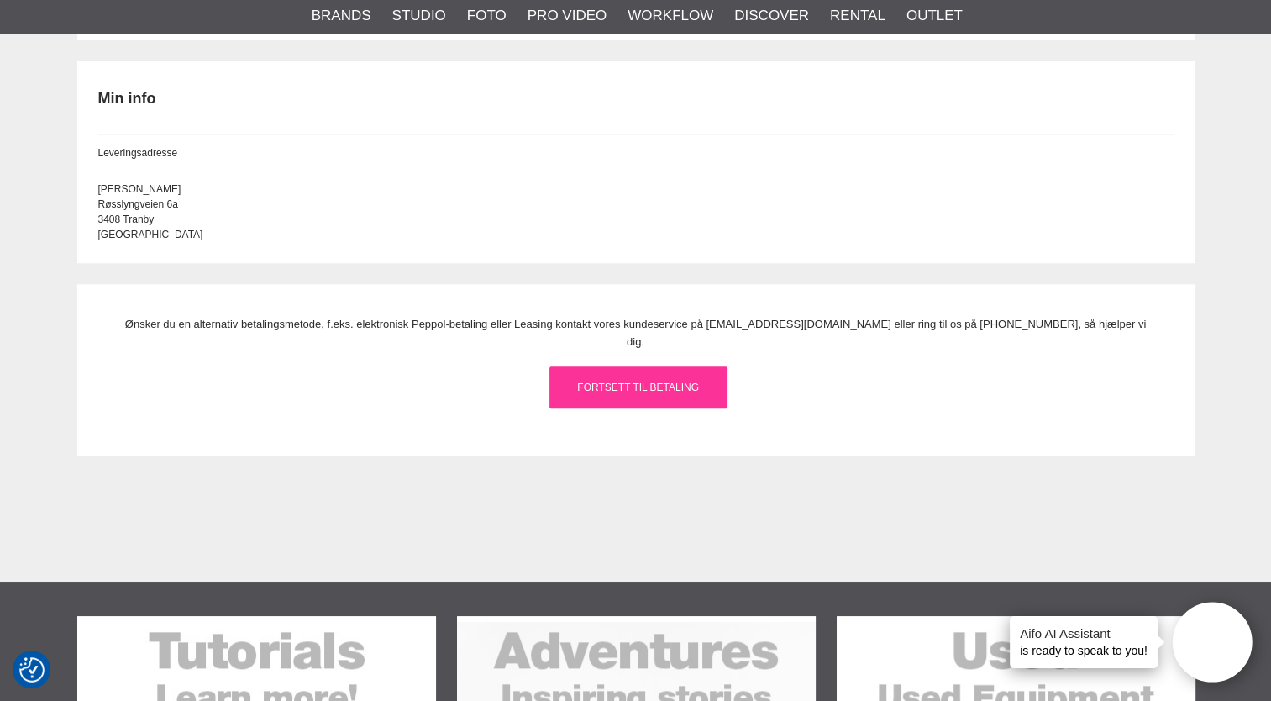
type textarea "Legges til levering sammen med ordrenummer E81927 Voith Hydro AB Mäster Ahls Ga…"
click at [635, 368] on link "Fortsett til betaling" at bounding box center [638, 387] width 178 height 42
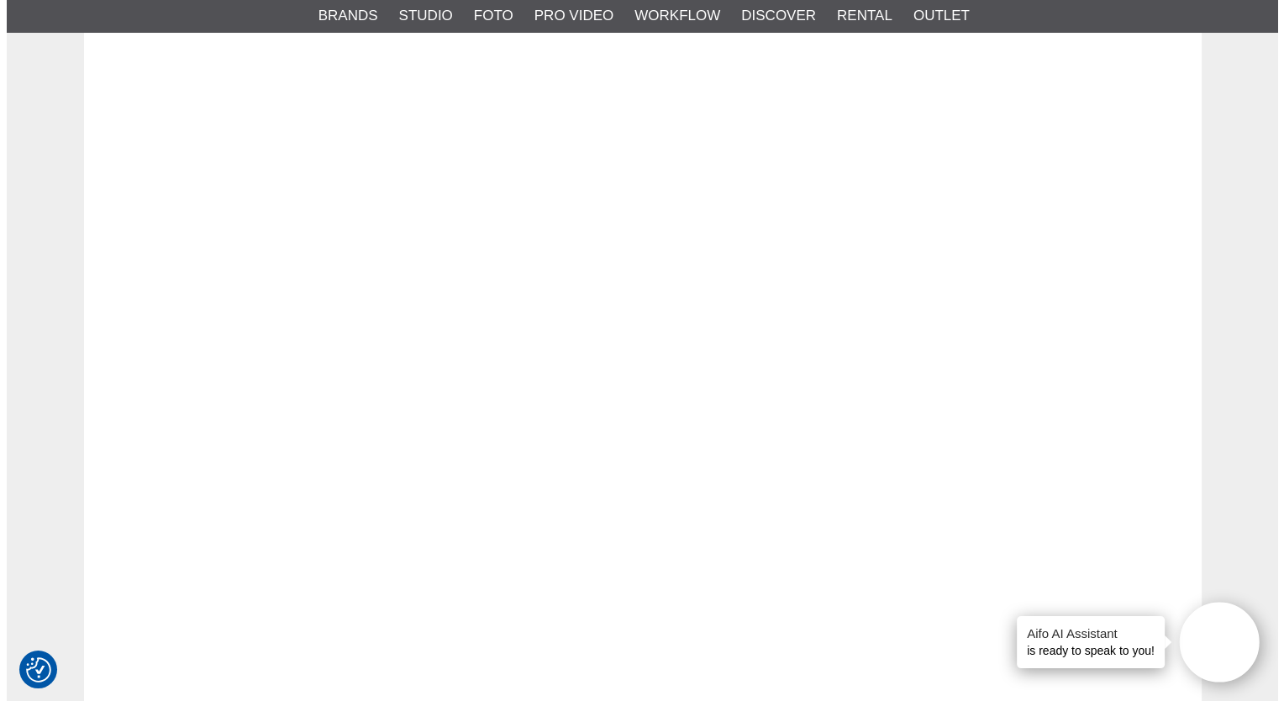
scroll to position [0, 0]
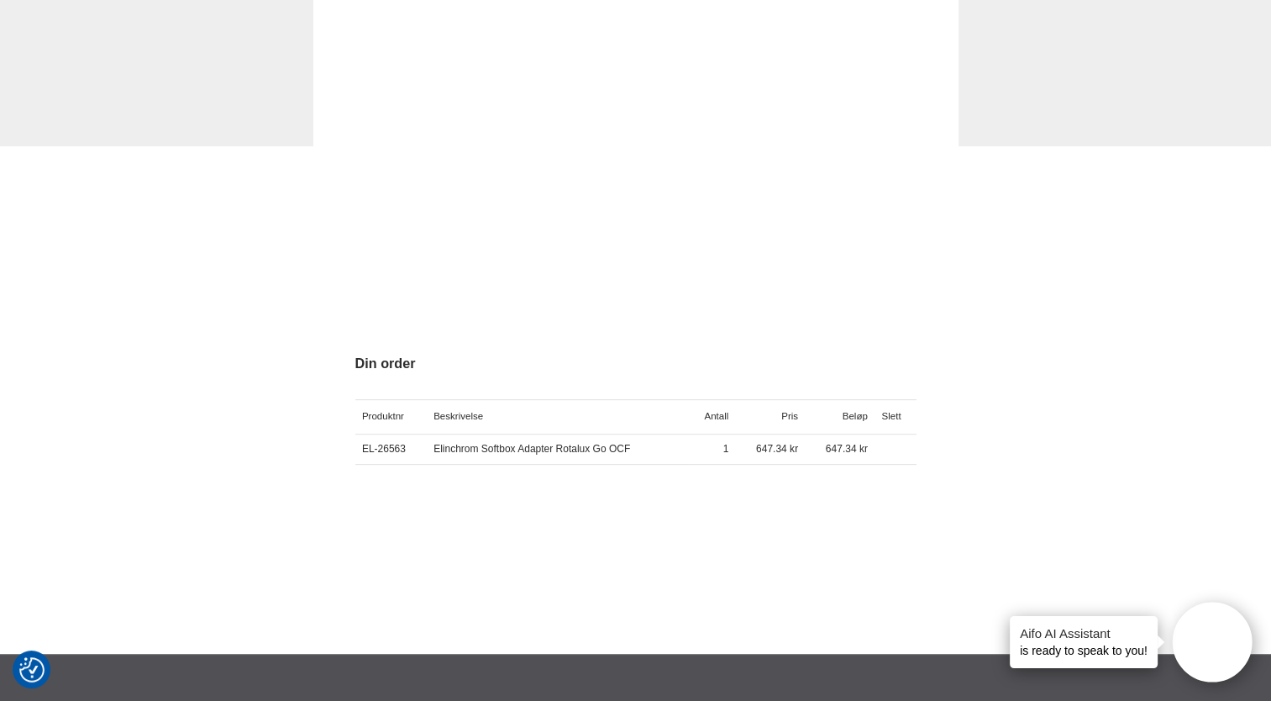
scroll to position [612, 0]
